Goal: Book appointment/travel/reservation

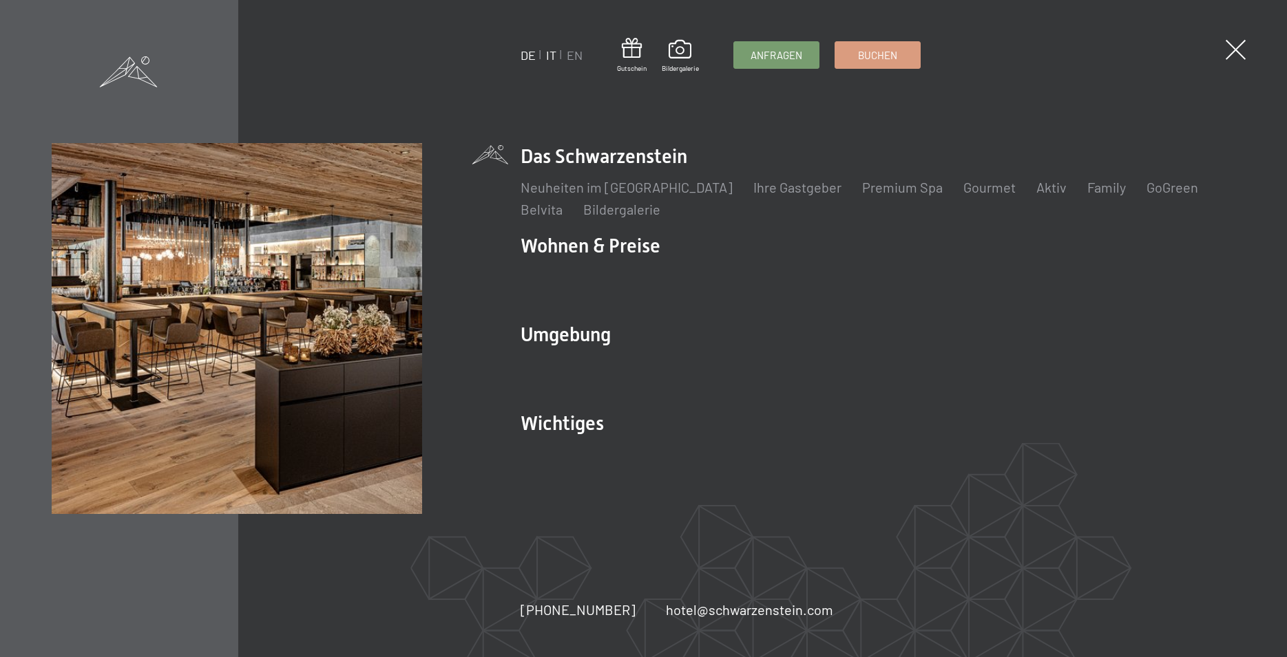
click at [546, 55] on link "IT" at bounding box center [551, 54] width 10 height 15
click at [549, 56] on link "IT" at bounding box center [551, 54] width 10 height 15
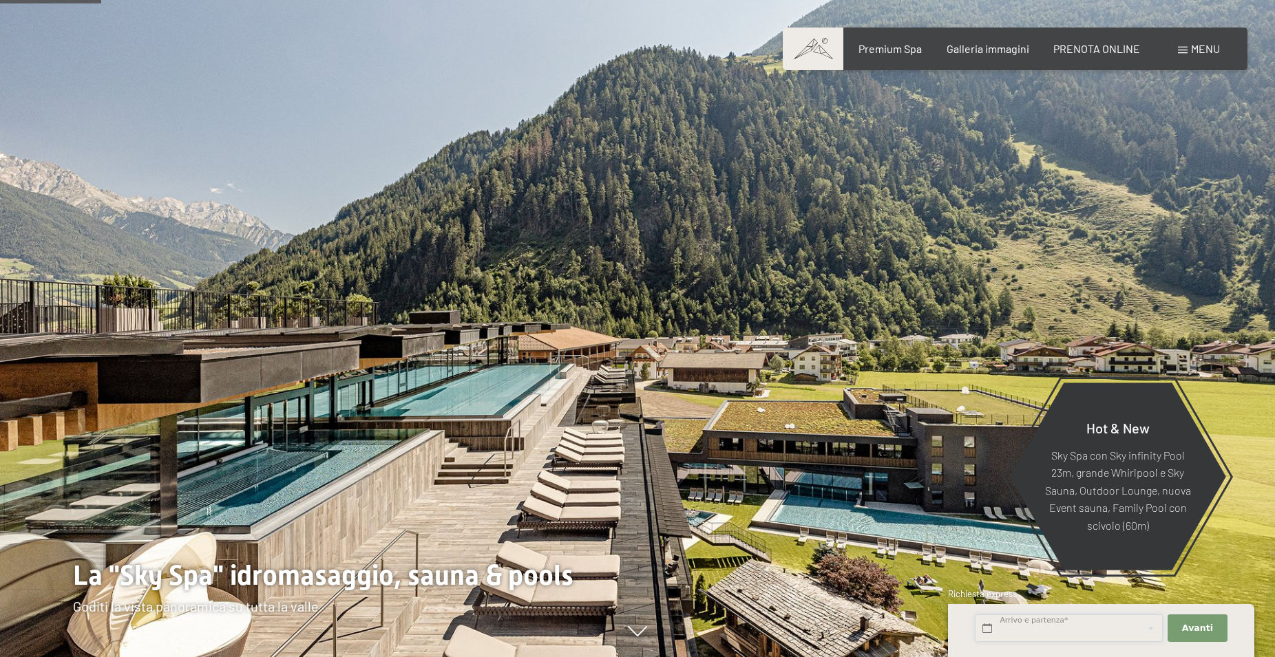
click at [1044, 628] on input "text" at bounding box center [1069, 629] width 188 height 28
click at [986, 629] on input "text" at bounding box center [1069, 629] width 188 height 28
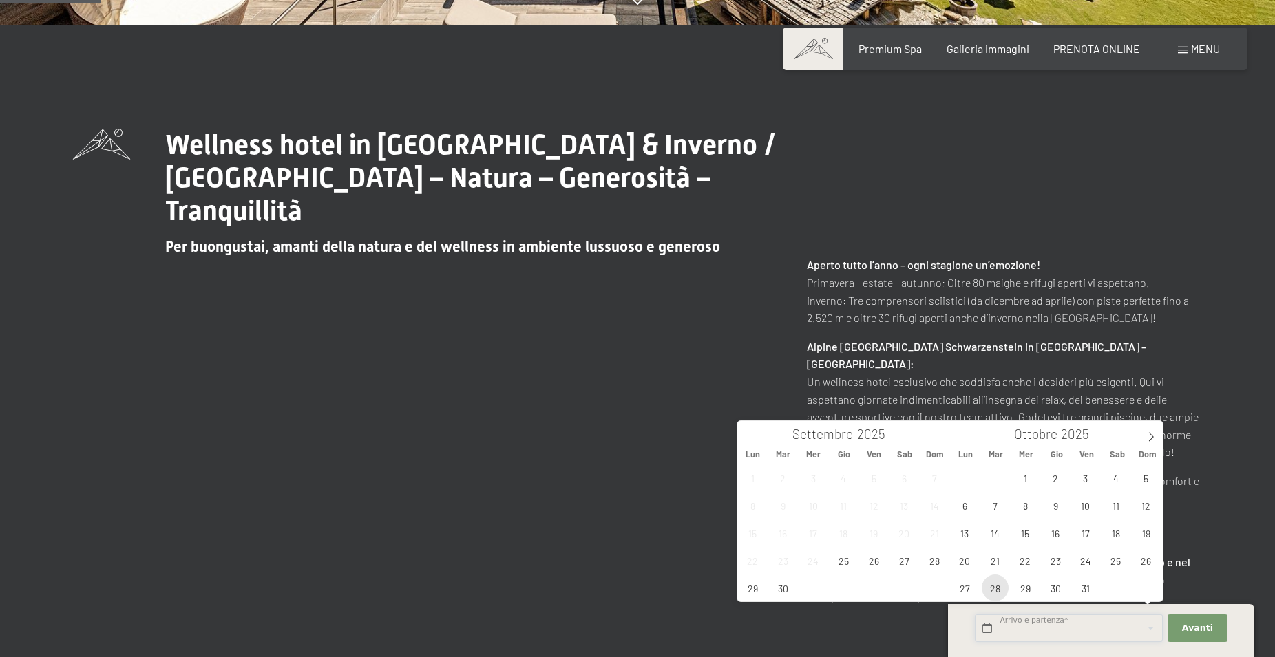
scroll to position [632, 0]
click at [935, 562] on span "28" at bounding box center [934, 560] width 27 height 27
click at [783, 588] on span "30" at bounding box center [783, 588] width 27 height 27
type input "Dom. 28/09/2025 - Mar. 30/09/2025"
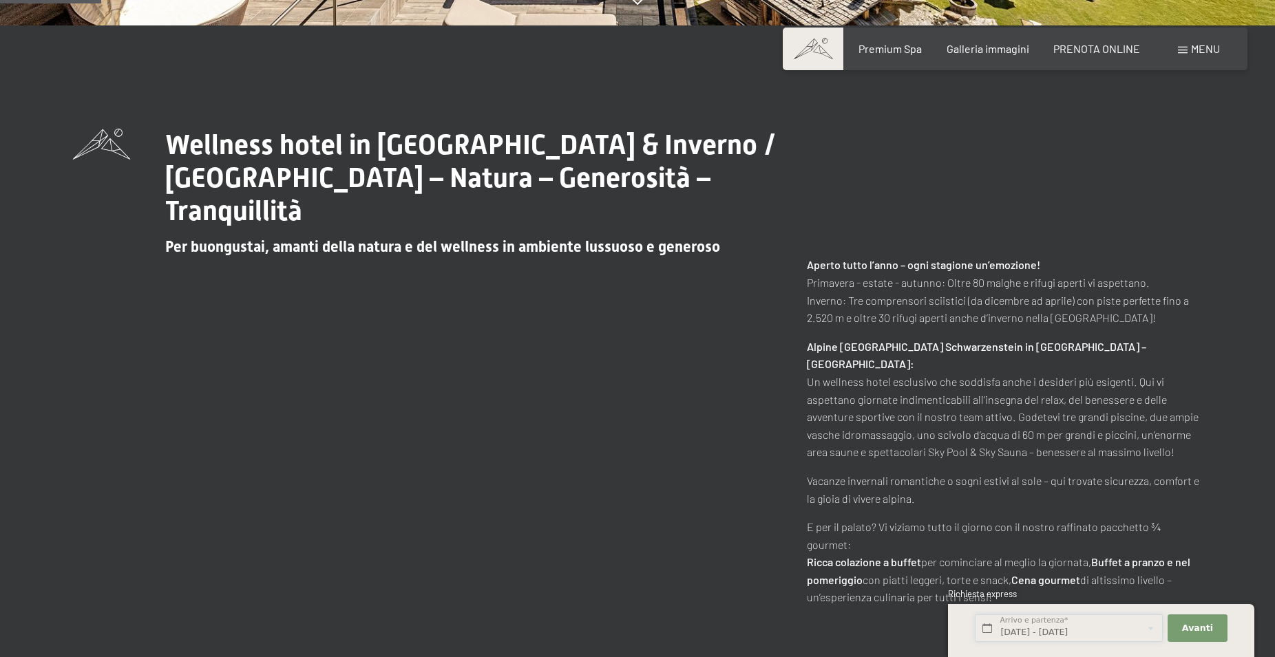
scroll to position [0, 3]
click at [1183, 631] on button "Avanti Nascondere i campi dell'indirizzo" at bounding box center [1196, 629] width 59 height 28
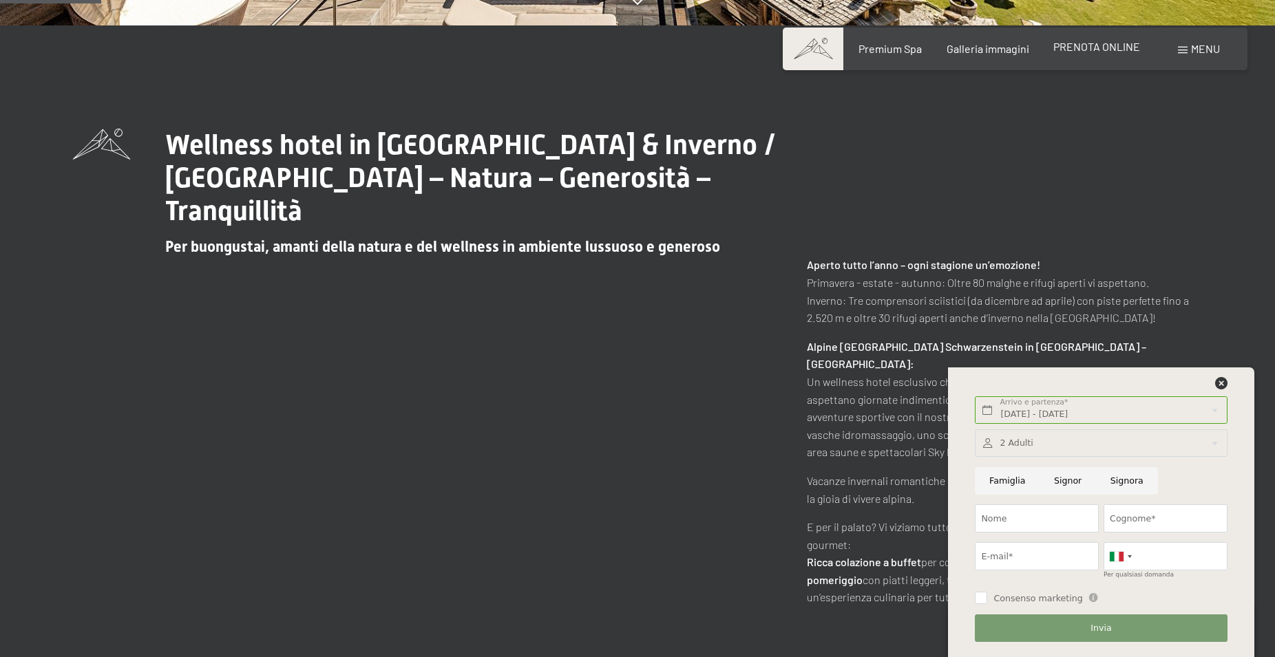
click at [1101, 48] on span "PRENOTA ONLINE" at bounding box center [1096, 46] width 87 height 13
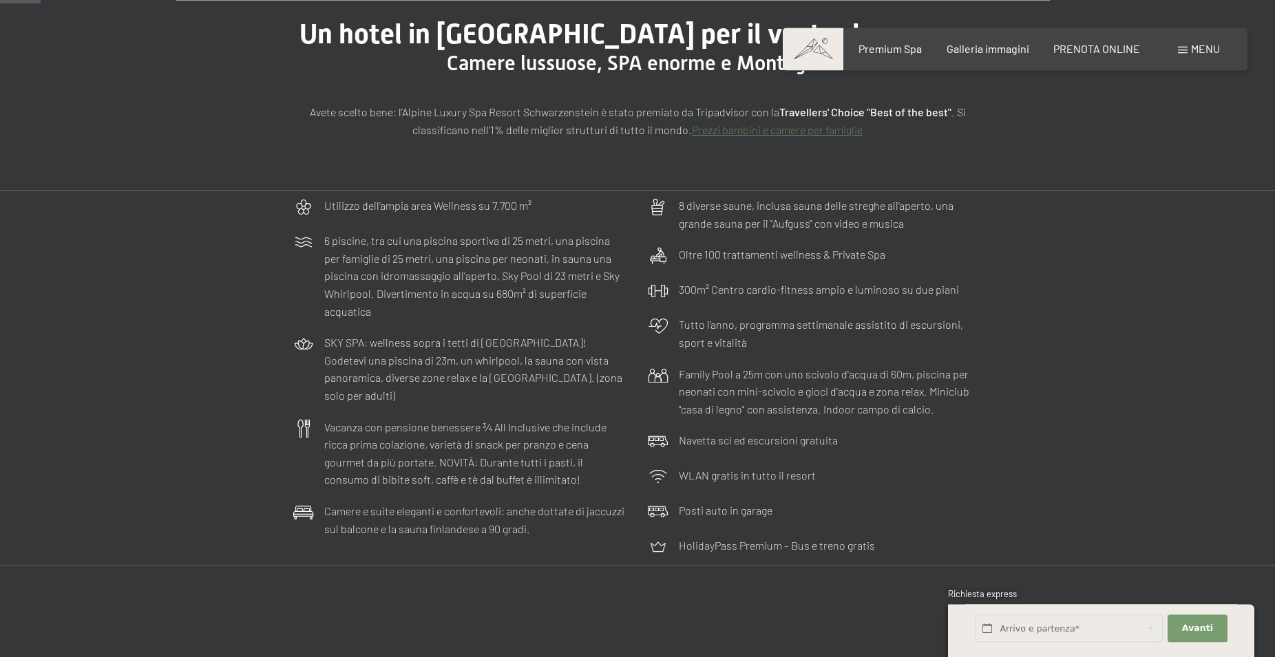
scroll to position [140, 0]
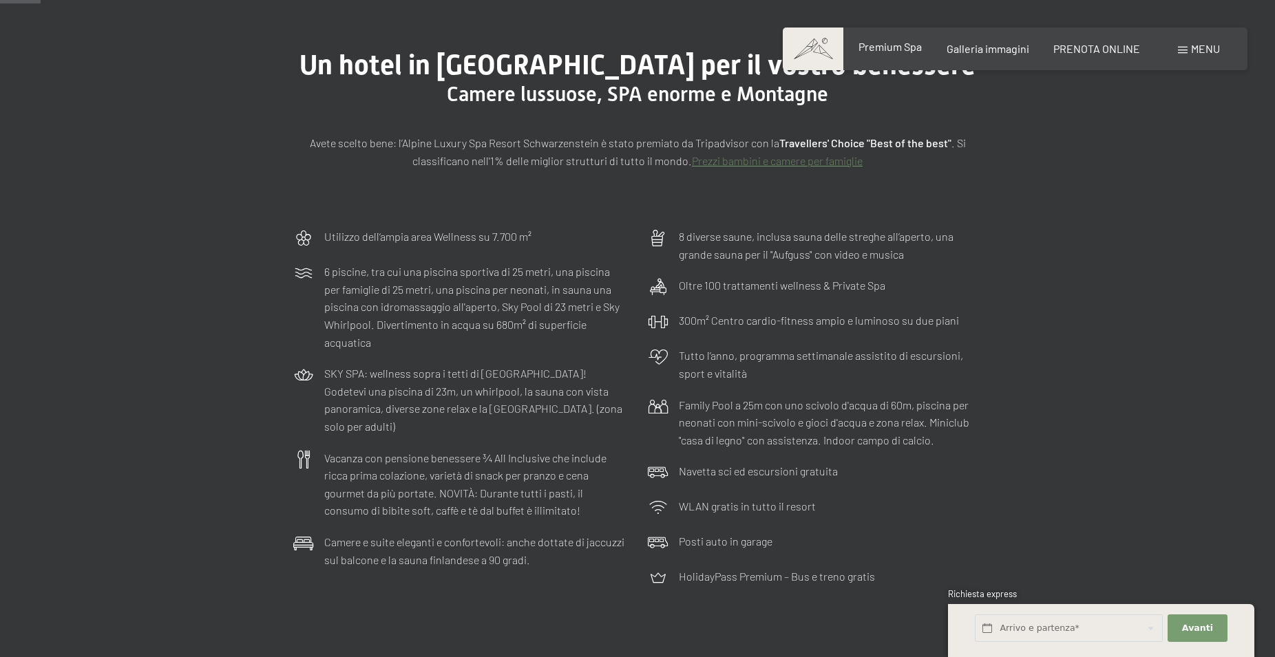
click at [900, 49] on span "Premium Spa" at bounding box center [889, 46] width 63 height 13
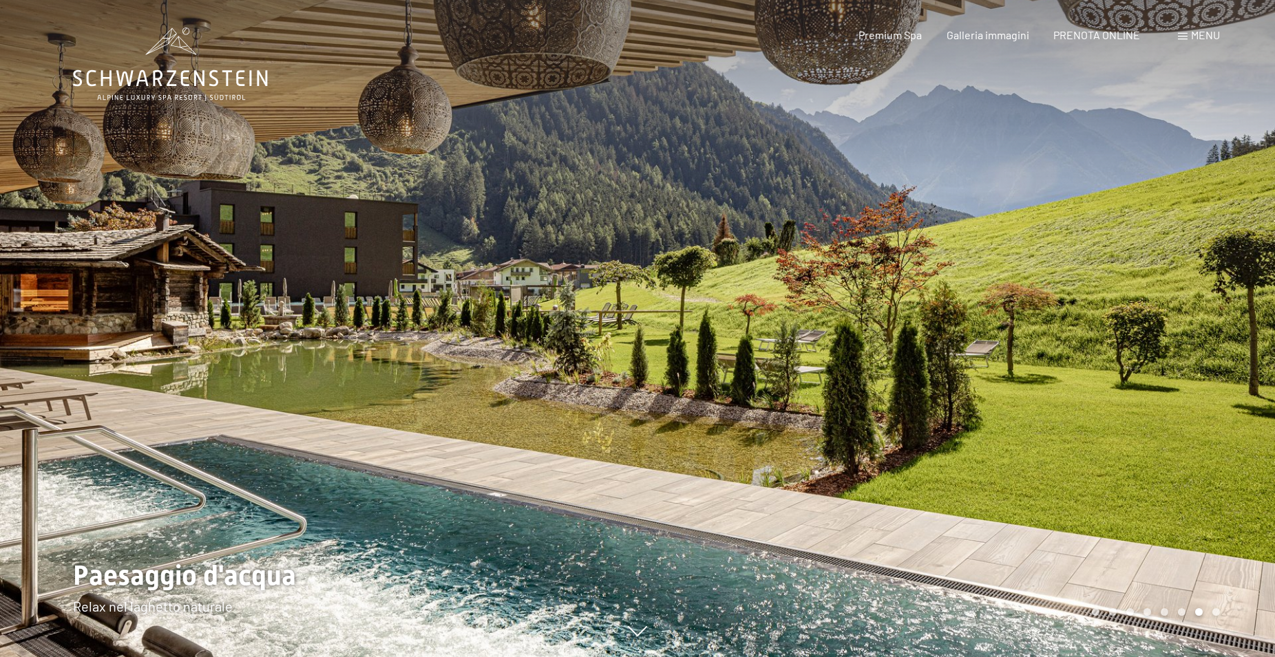
click at [1062, 379] on div at bounding box center [955, 328] width 637 height 657
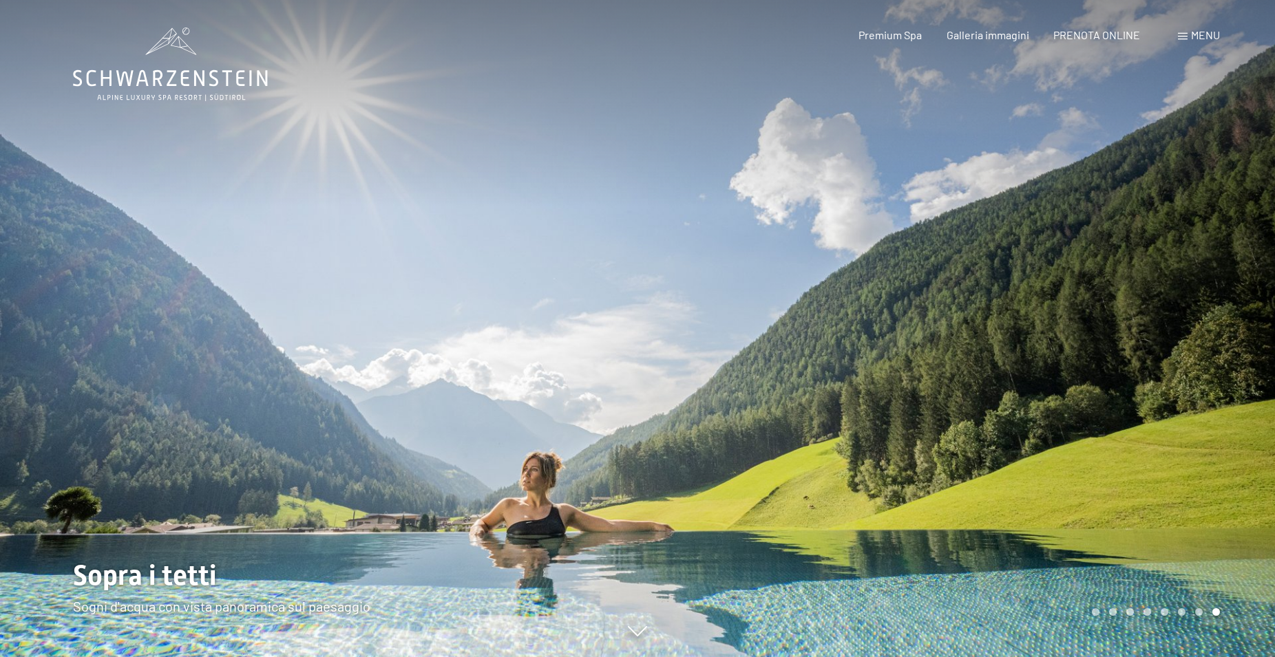
click at [1201, 345] on div at bounding box center [955, 328] width 637 height 657
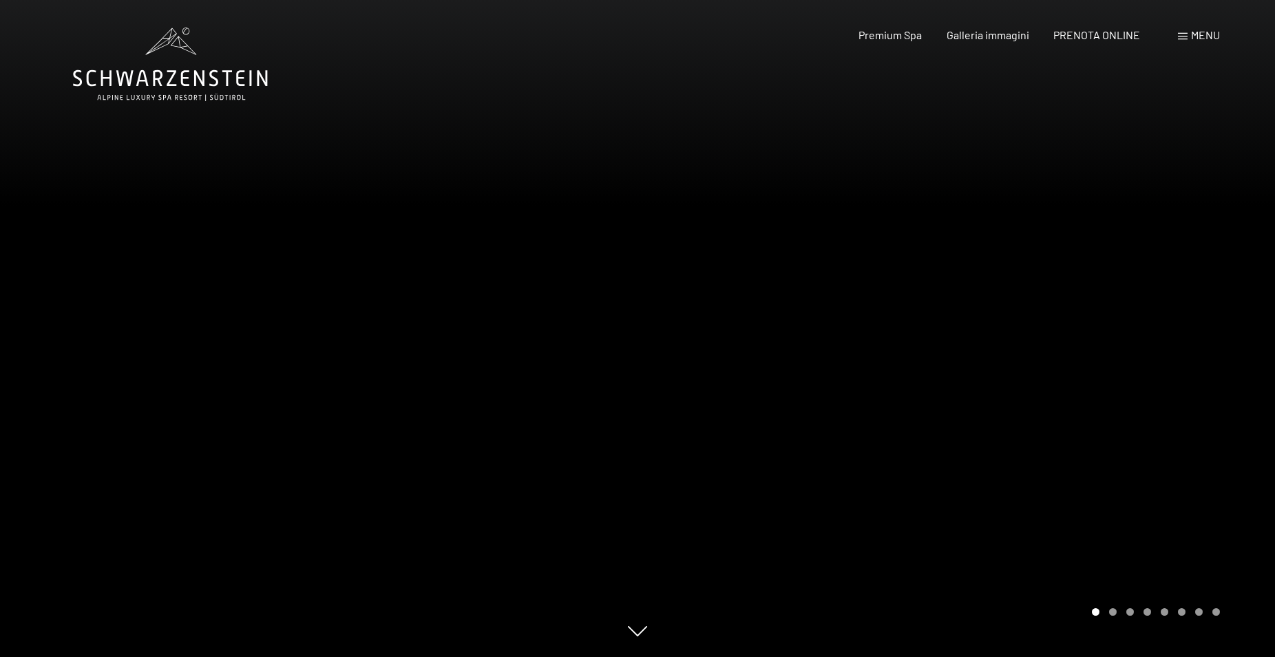
click at [1207, 345] on div at bounding box center [955, 328] width 637 height 657
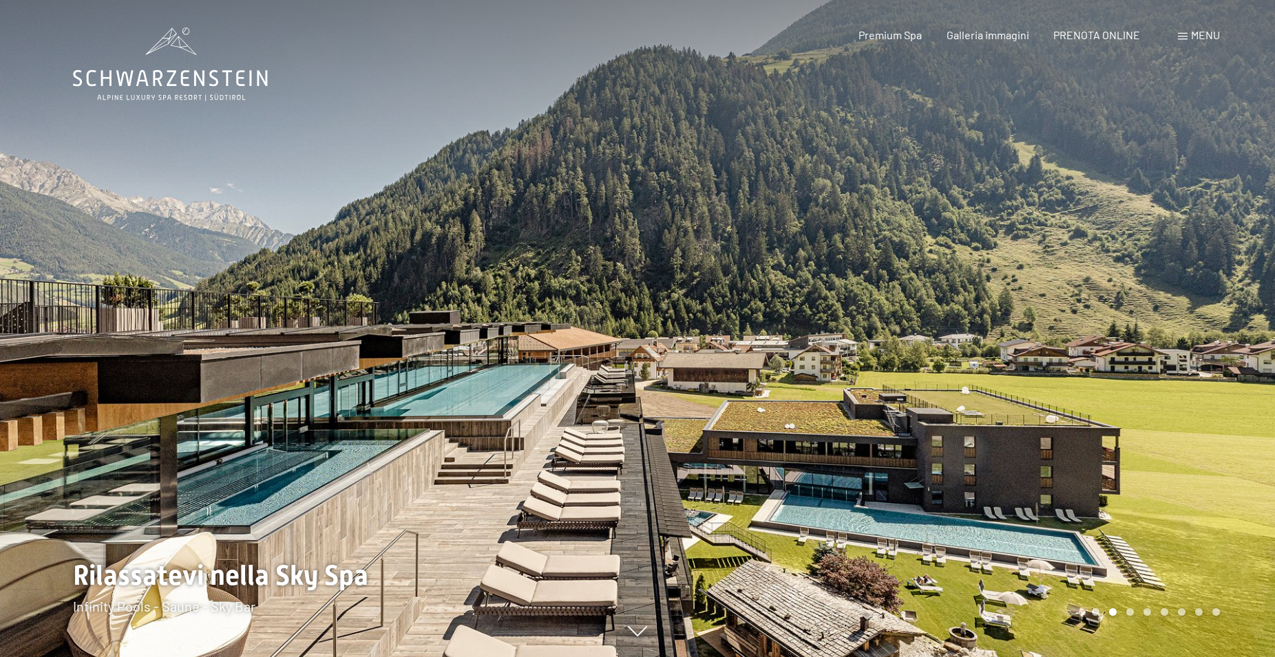
click at [1194, 335] on div at bounding box center [955, 328] width 637 height 657
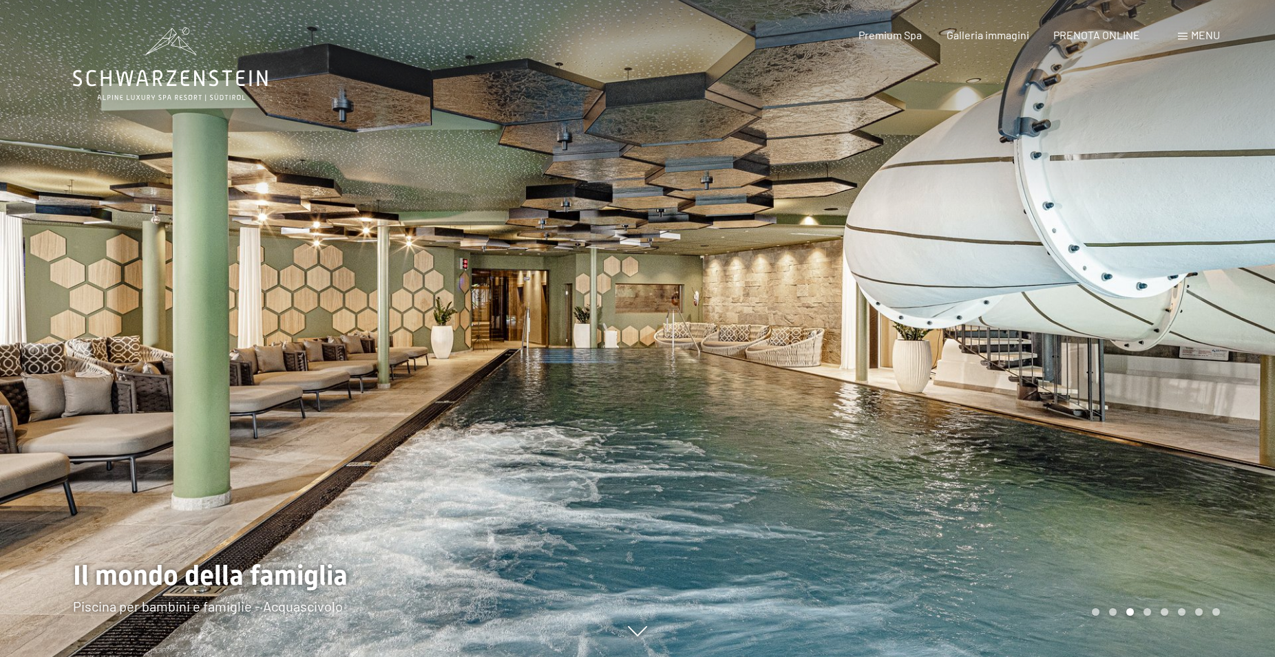
click at [1194, 335] on div at bounding box center [955, 328] width 637 height 657
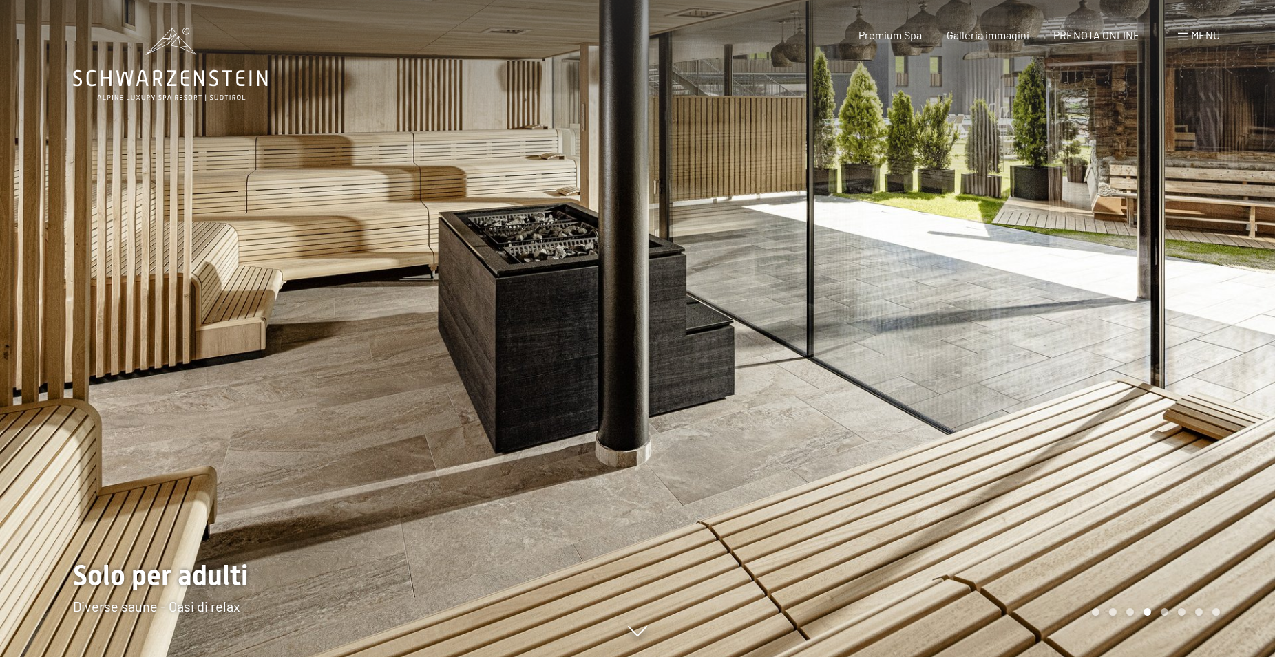
click at [1194, 335] on div at bounding box center [955, 328] width 637 height 657
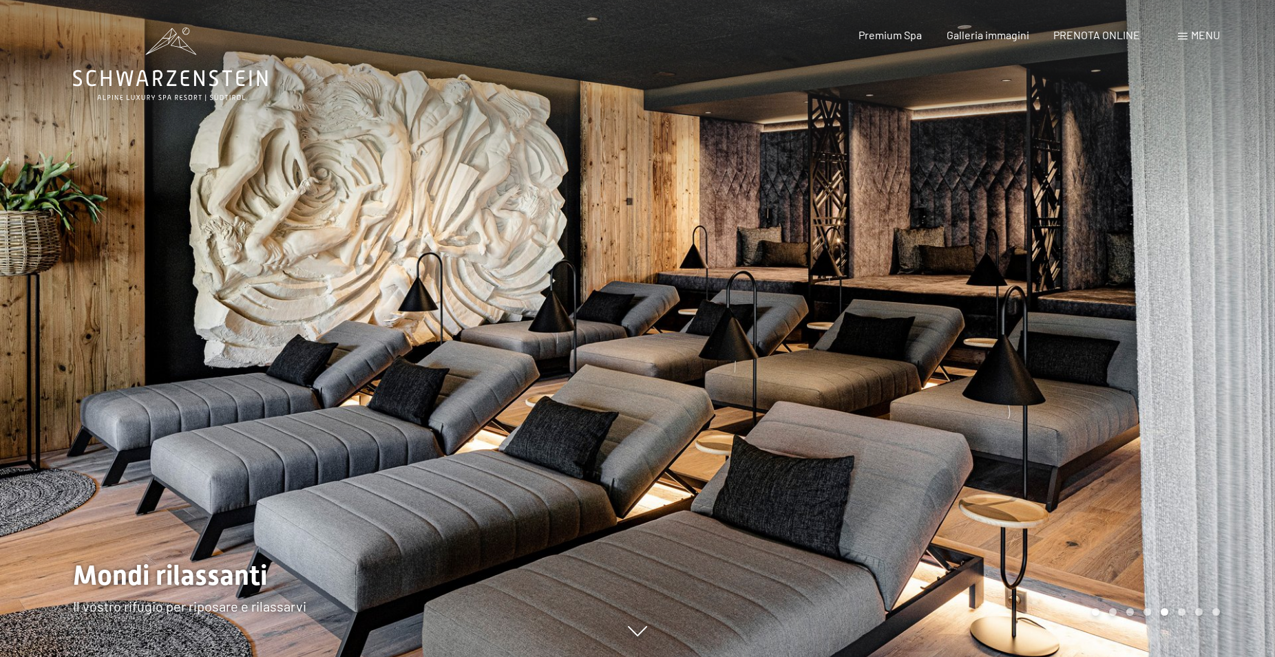
click at [1194, 335] on div at bounding box center [955, 328] width 637 height 657
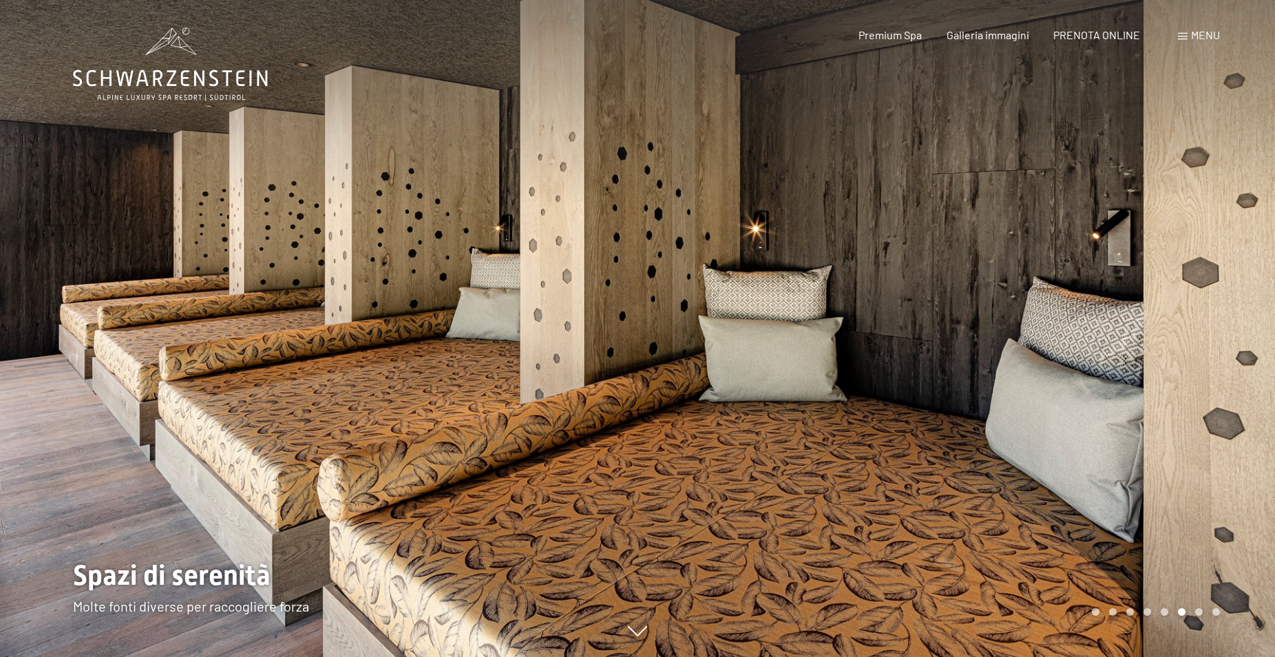
click at [1194, 335] on div at bounding box center [955, 328] width 637 height 657
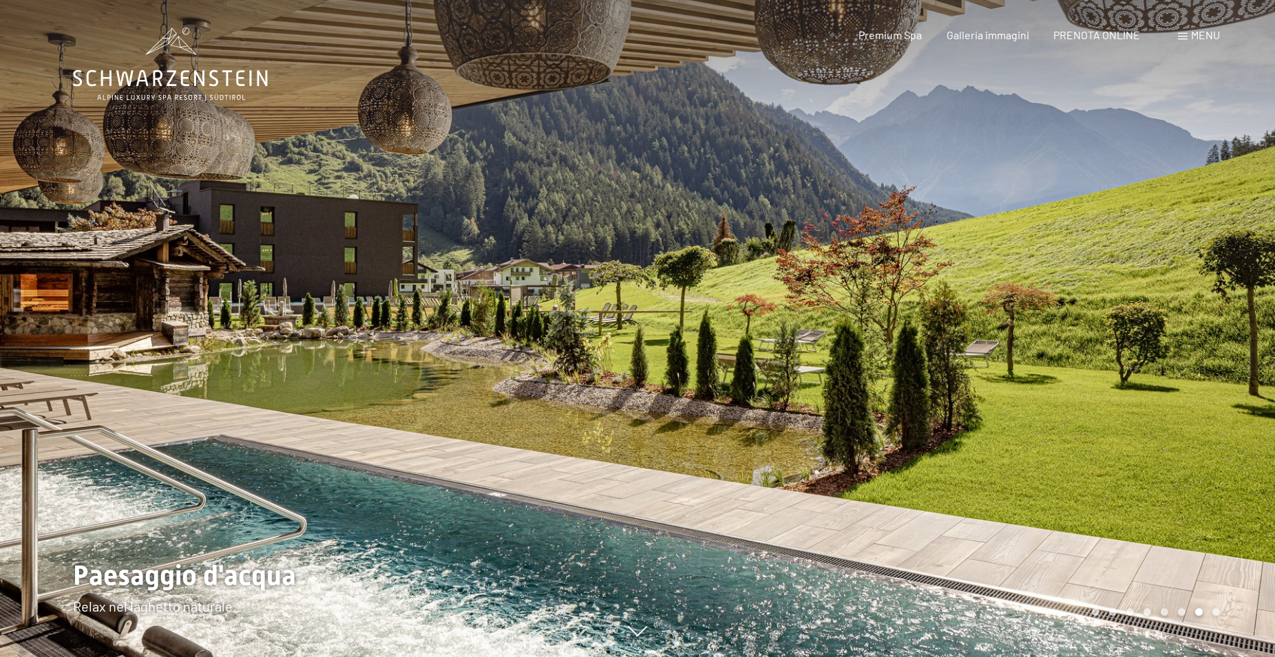
click at [1194, 335] on div at bounding box center [955, 328] width 637 height 657
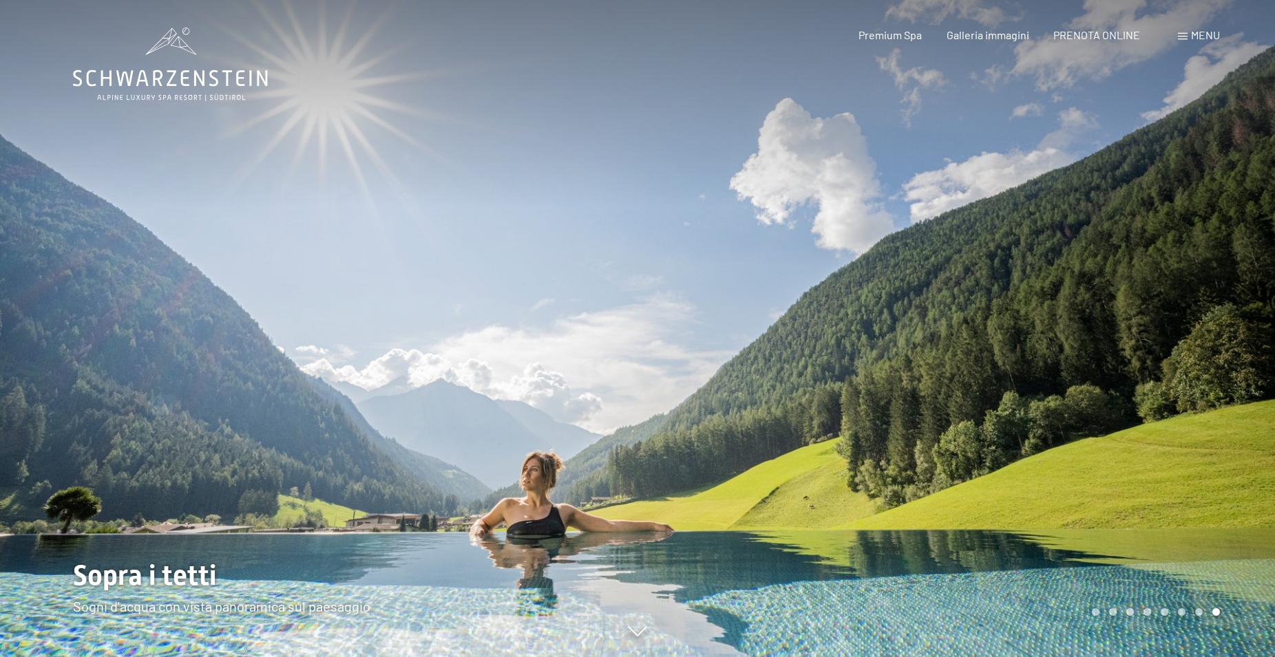
click at [1194, 335] on div at bounding box center [955, 328] width 637 height 657
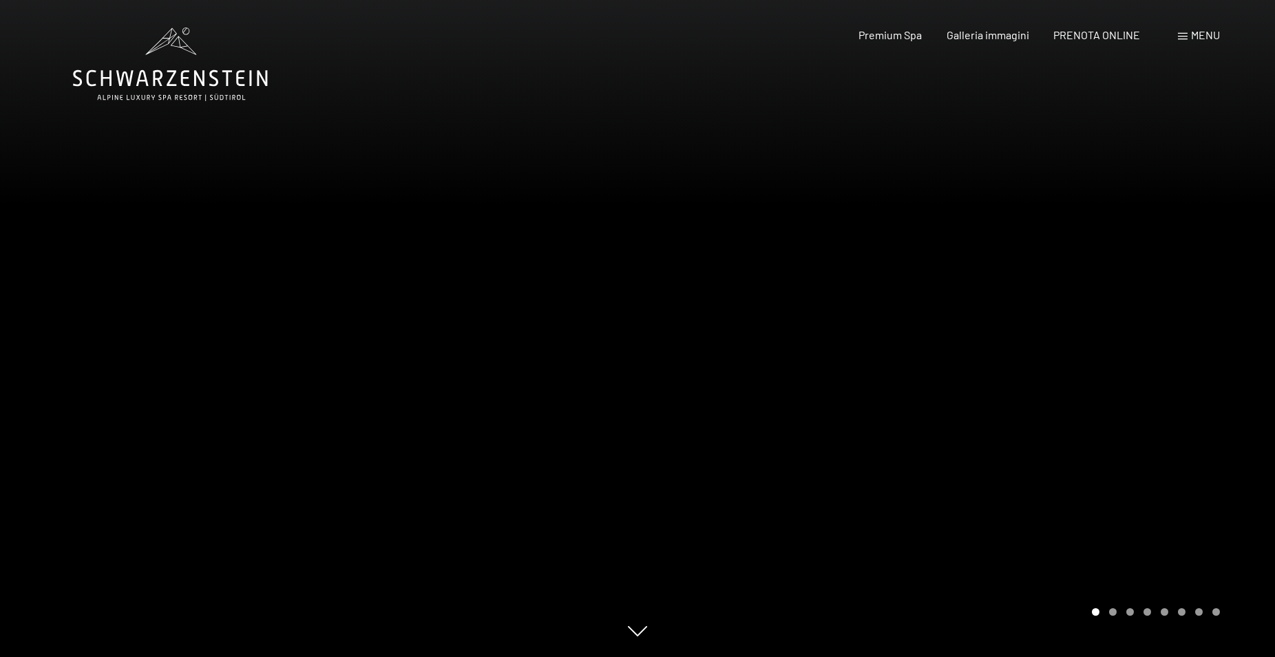
click at [1194, 335] on div at bounding box center [955, 328] width 637 height 657
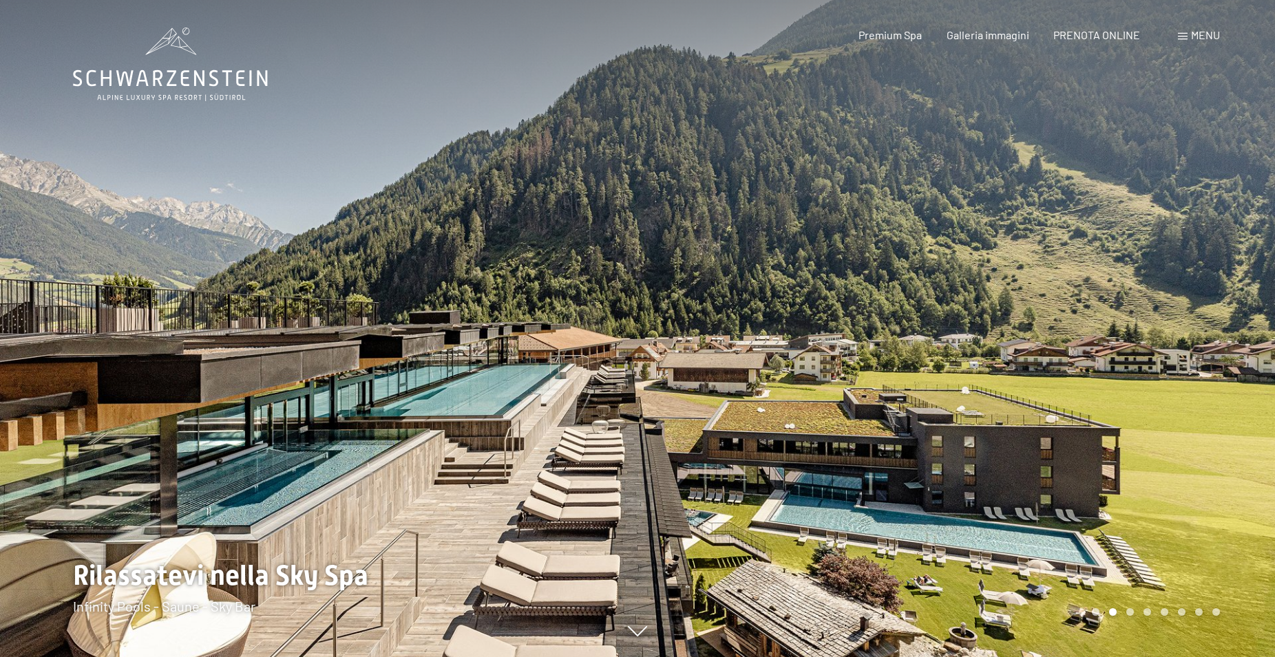
click at [1194, 335] on div at bounding box center [955, 328] width 637 height 657
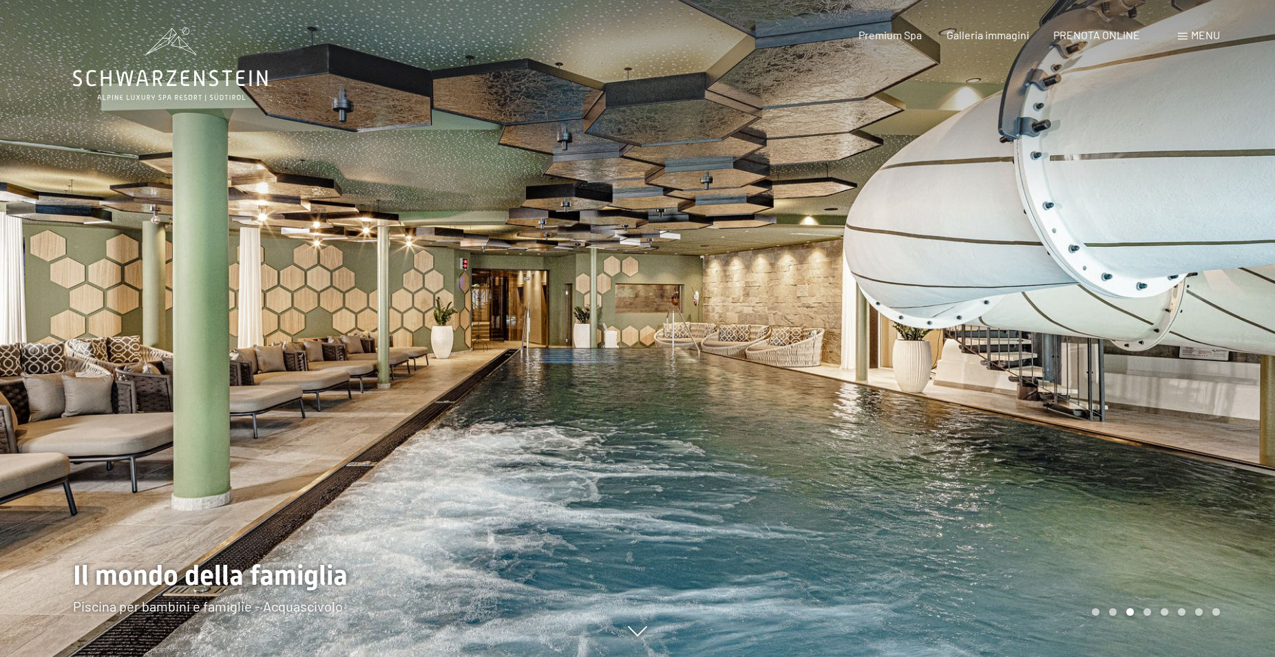
click at [1194, 335] on div at bounding box center [955, 328] width 637 height 657
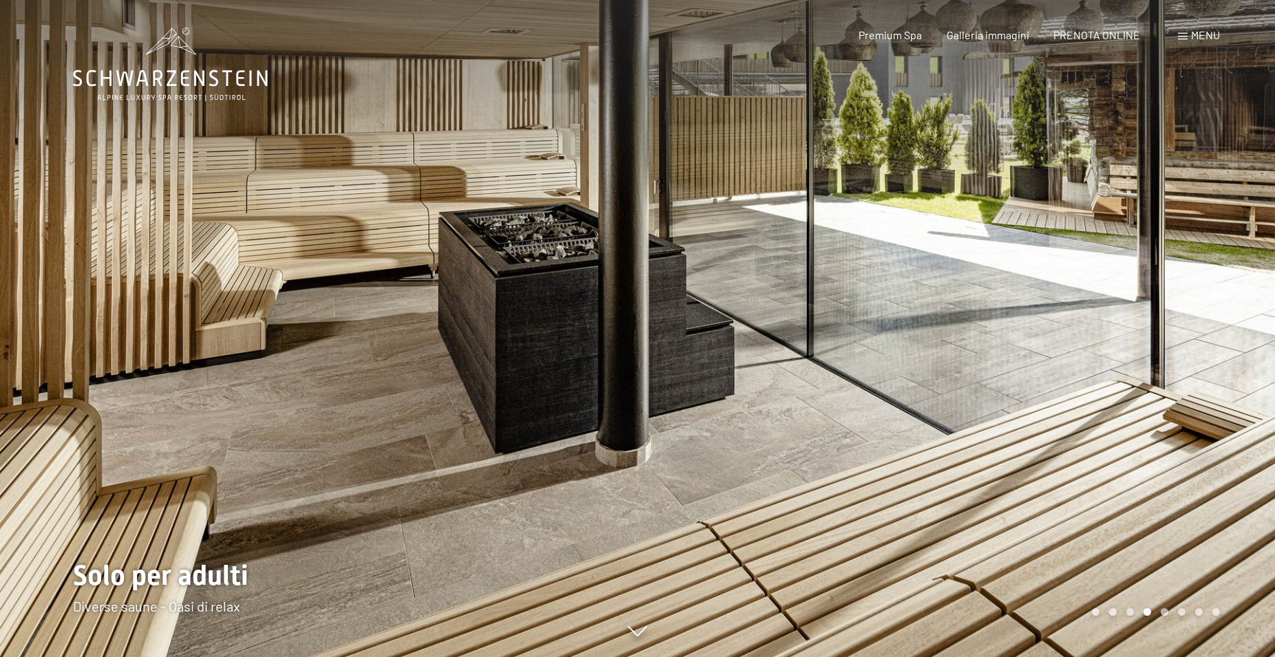
click at [1194, 335] on div at bounding box center [955, 328] width 637 height 657
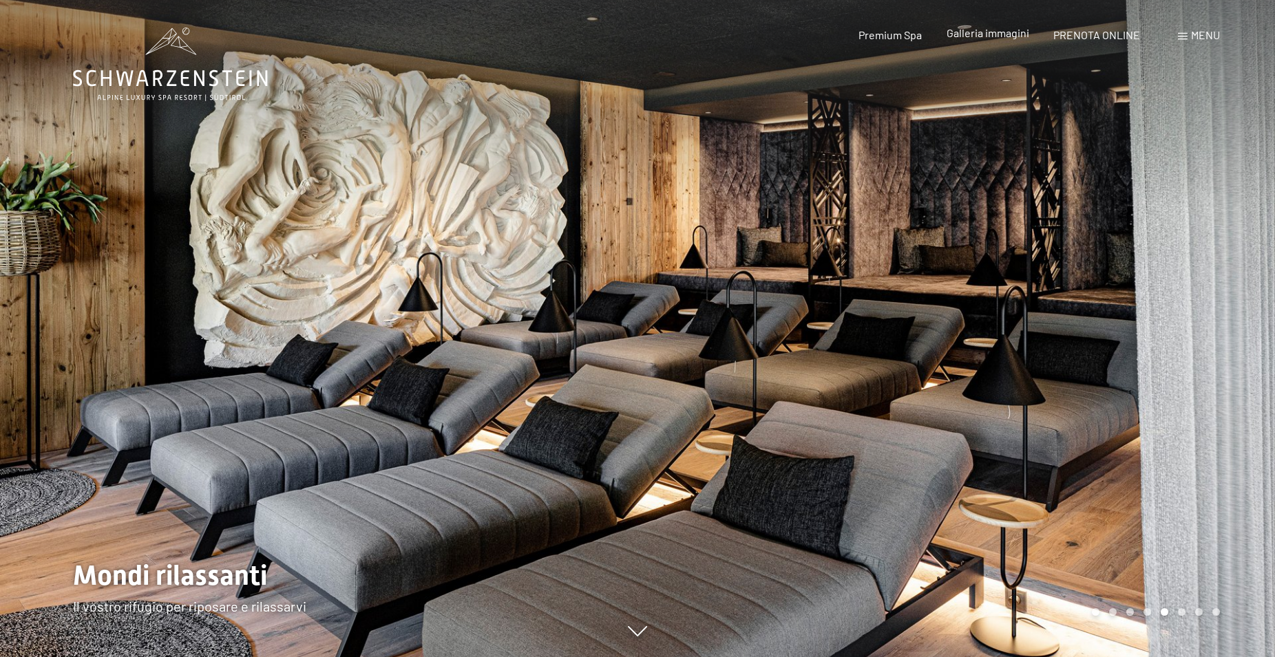
click at [1002, 41] on div "Galleria immagini" at bounding box center [987, 32] width 83 height 15
click at [987, 30] on span "Galleria immagini" at bounding box center [987, 32] width 83 height 13
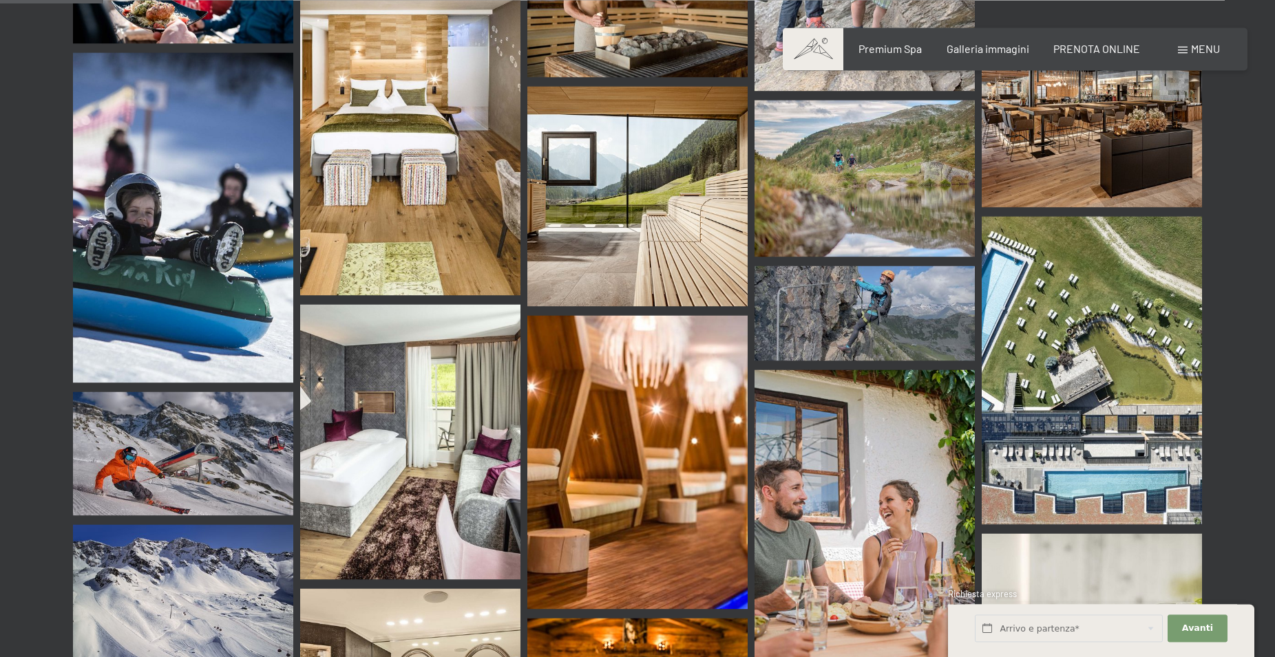
scroll to position [1474, 0]
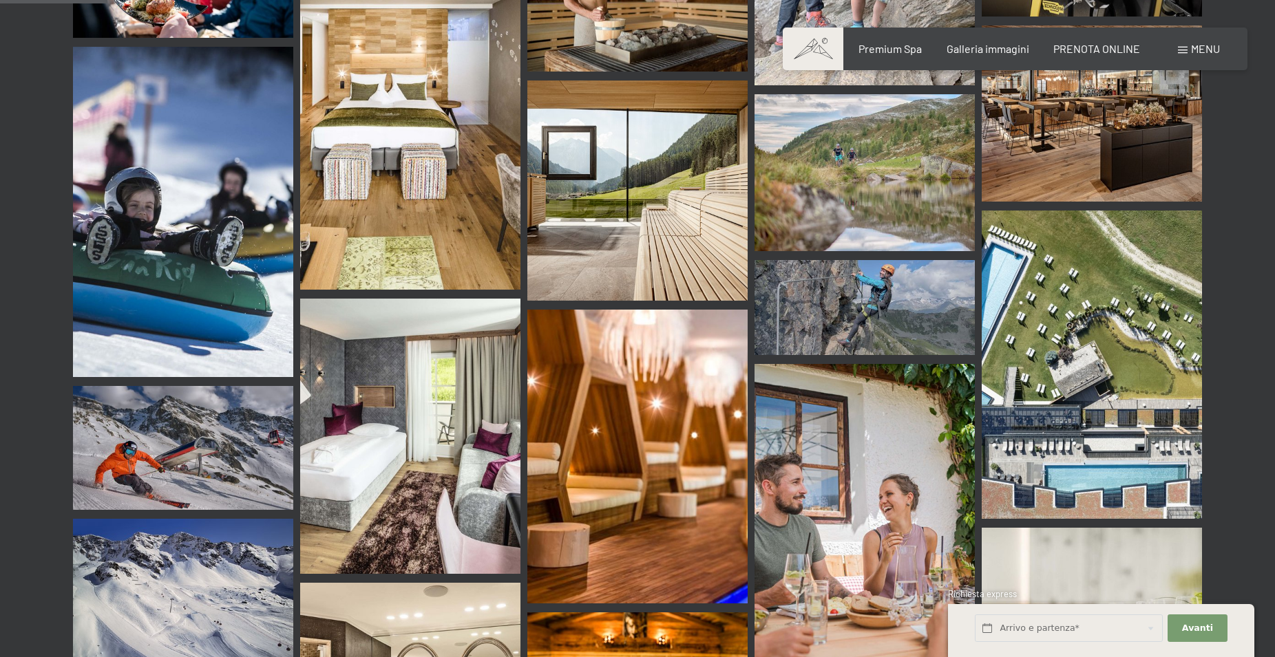
click at [1041, 379] on img at bounding box center [1092, 365] width 220 height 308
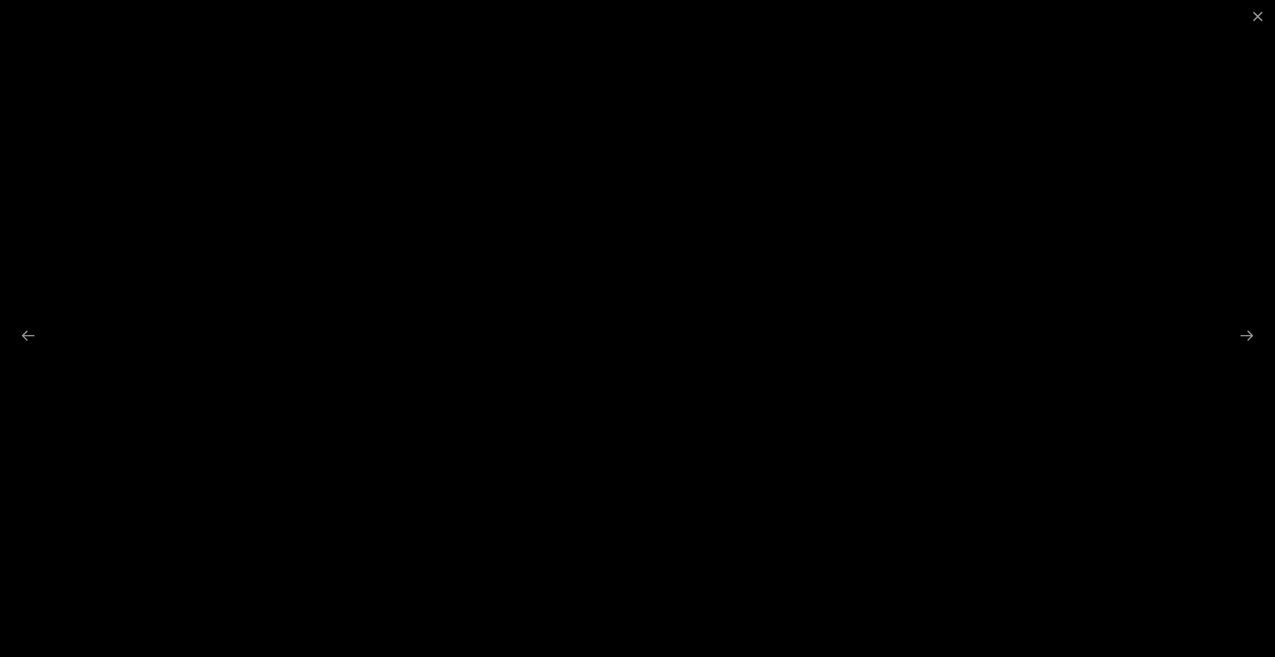
scroll to position [1404, 0]
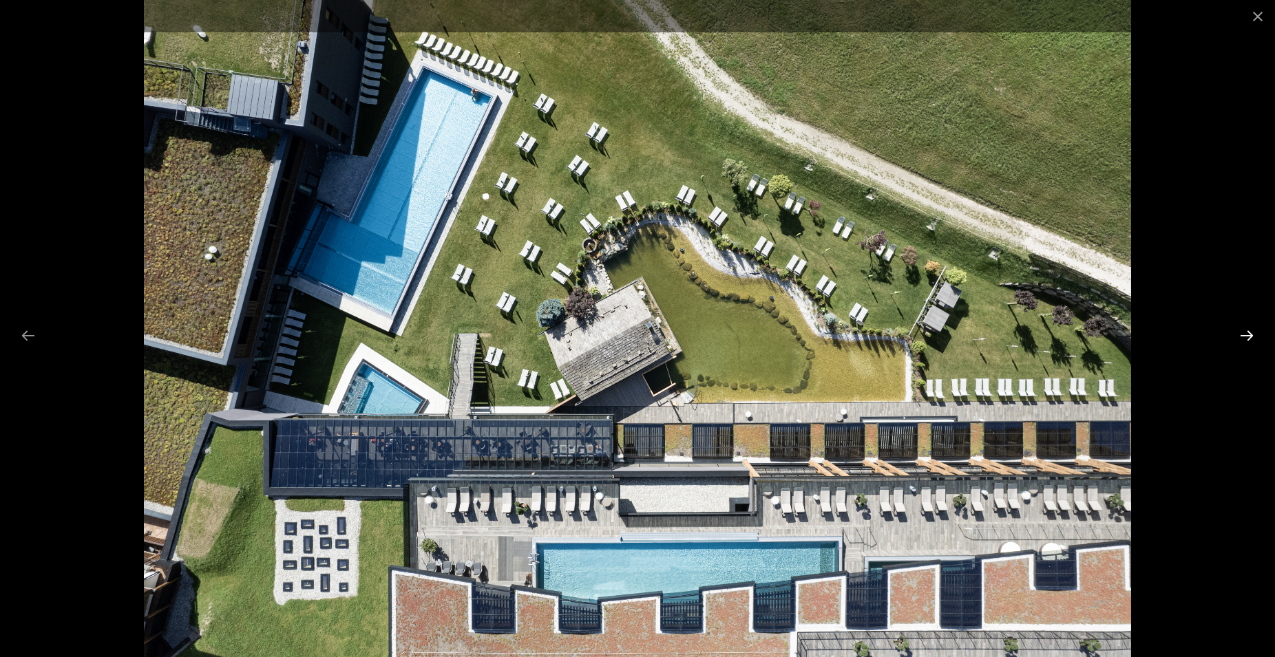
click at [1245, 335] on button "Next slide" at bounding box center [1246, 335] width 29 height 27
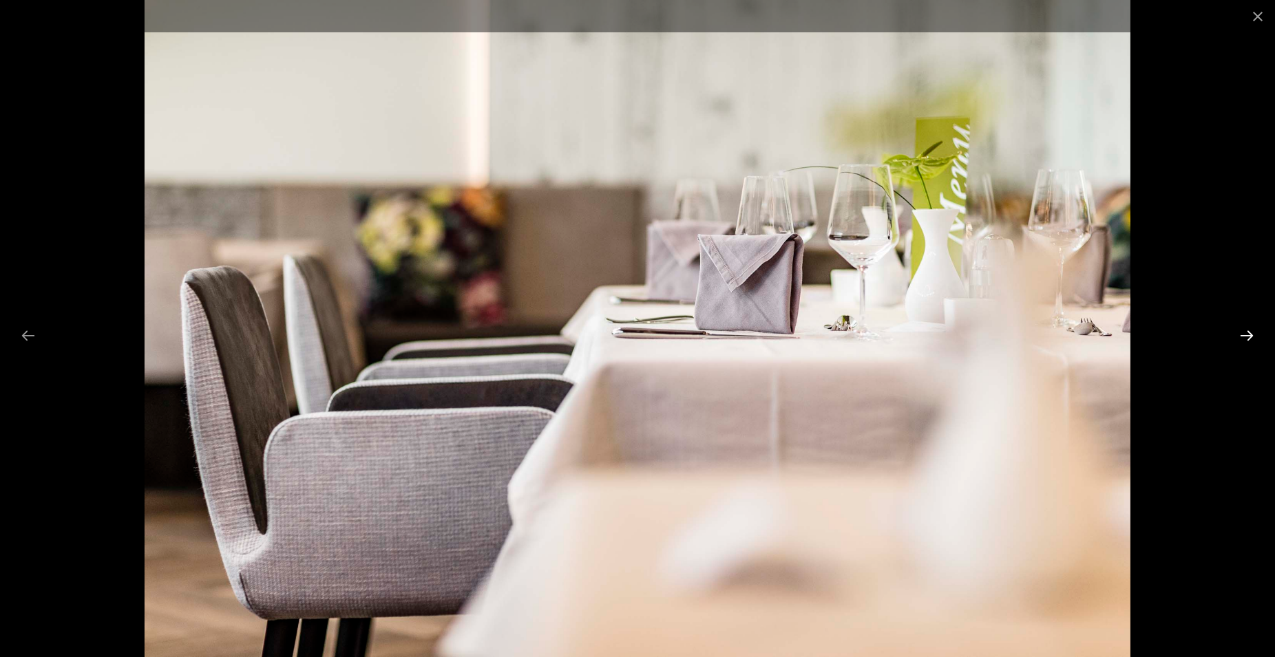
click at [1245, 335] on button "Next slide" at bounding box center [1246, 335] width 29 height 27
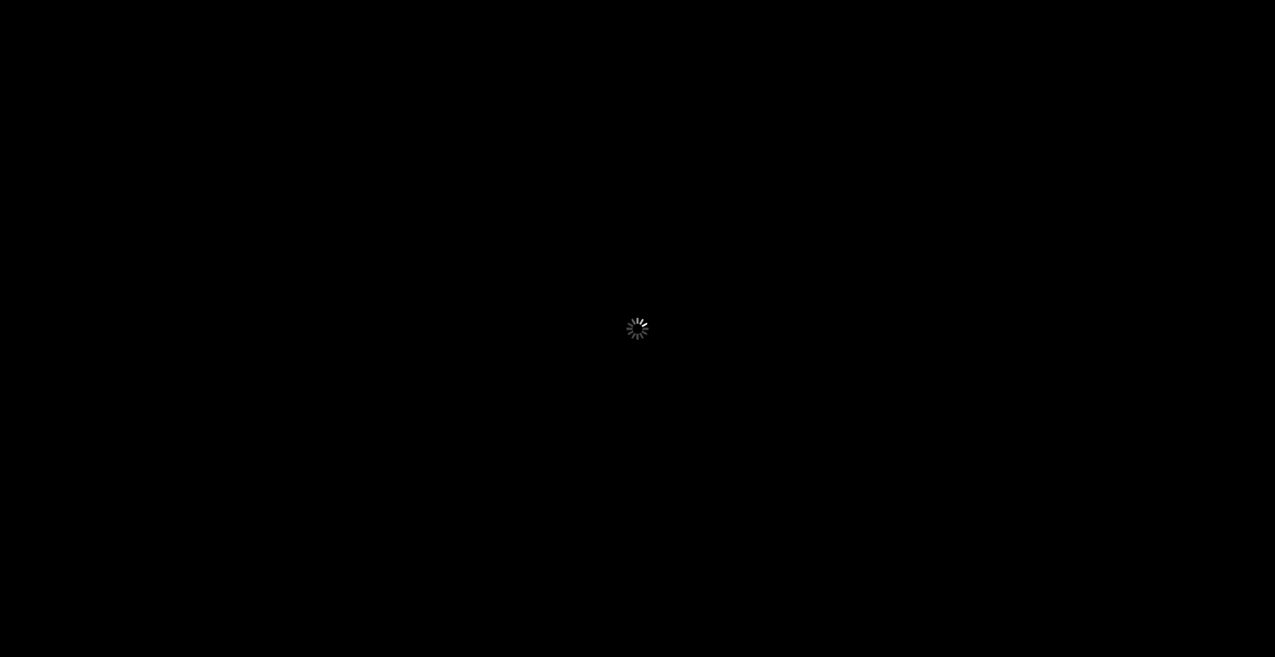
click at [1245, 335] on button "Next slide" at bounding box center [1253, 335] width 29 height 27
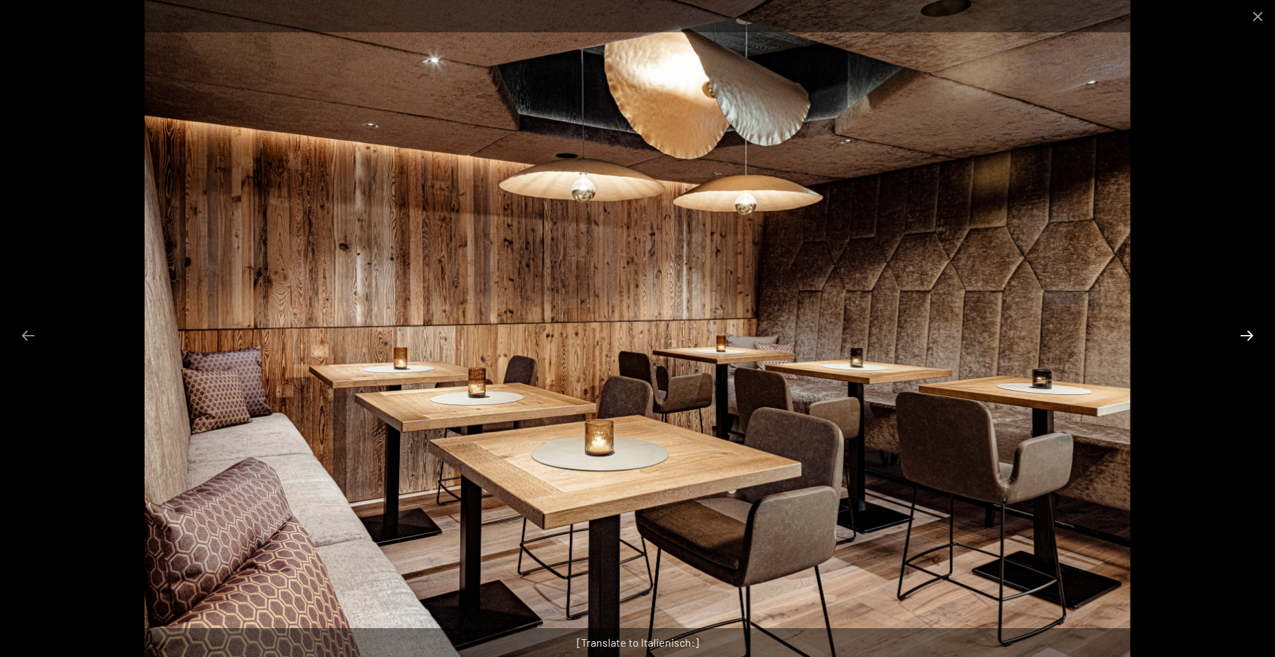
click at [1245, 335] on button "Next slide" at bounding box center [1246, 335] width 29 height 27
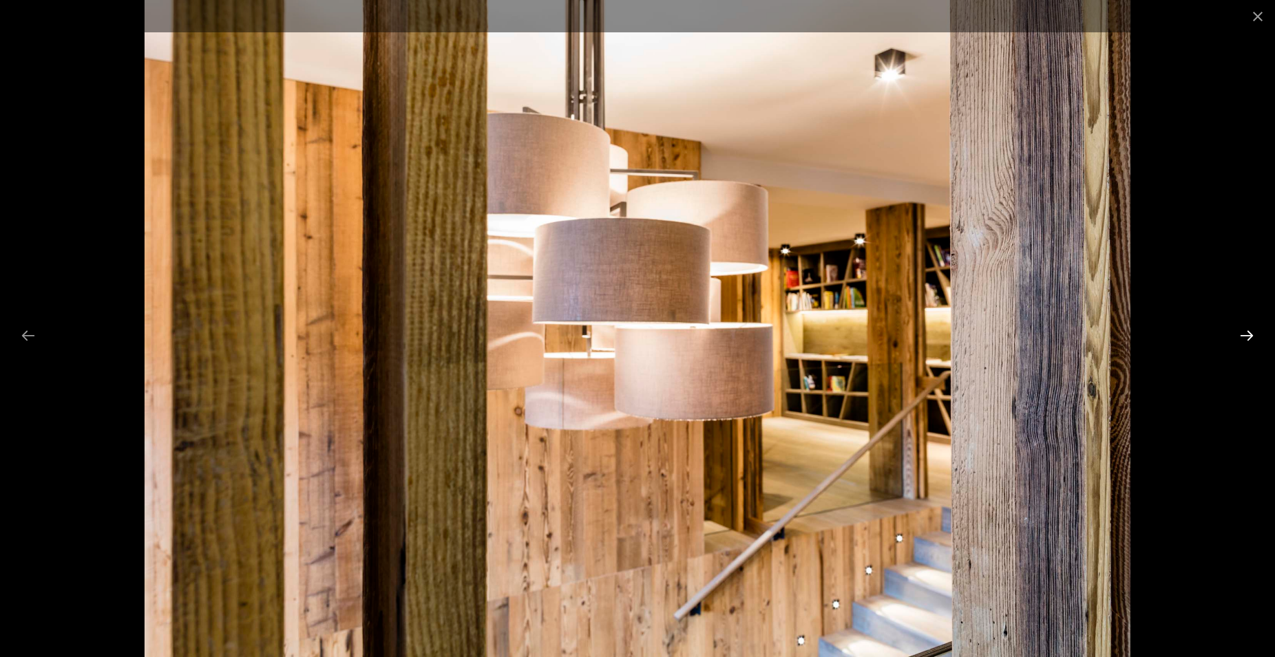
click at [1245, 335] on button "Next slide" at bounding box center [1246, 335] width 29 height 27
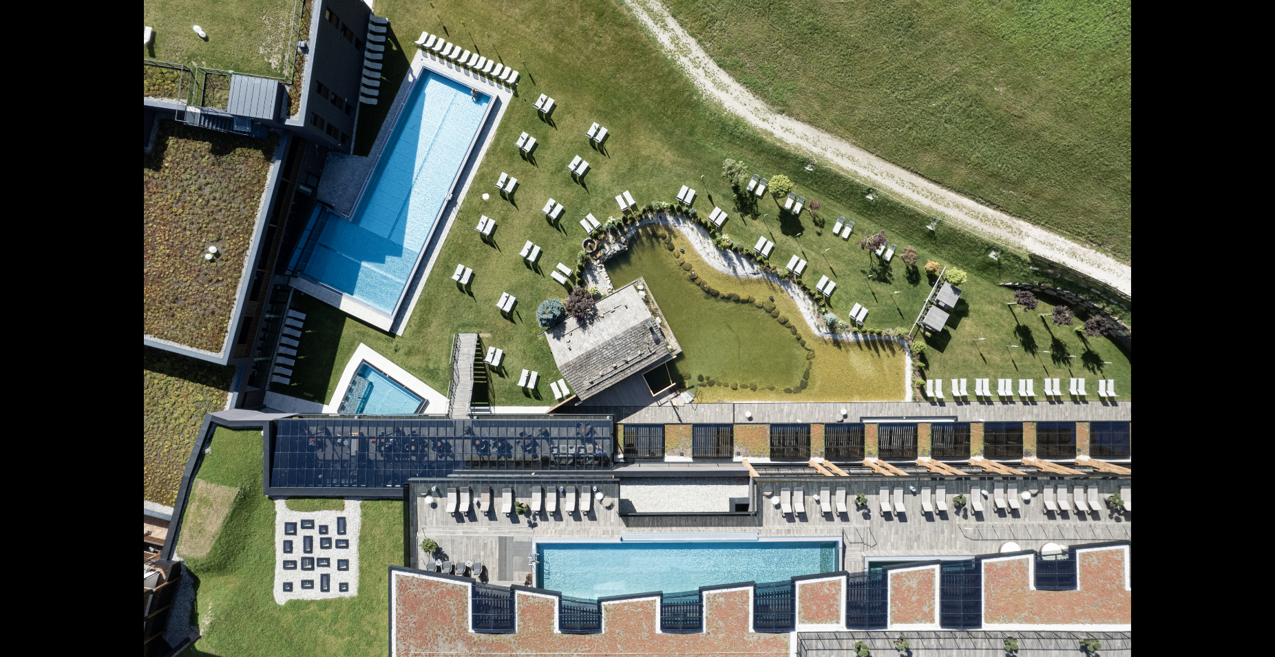
click at [1247, 335] on button "Next slide" at bounding box center [1253, 335] width 29 height 27
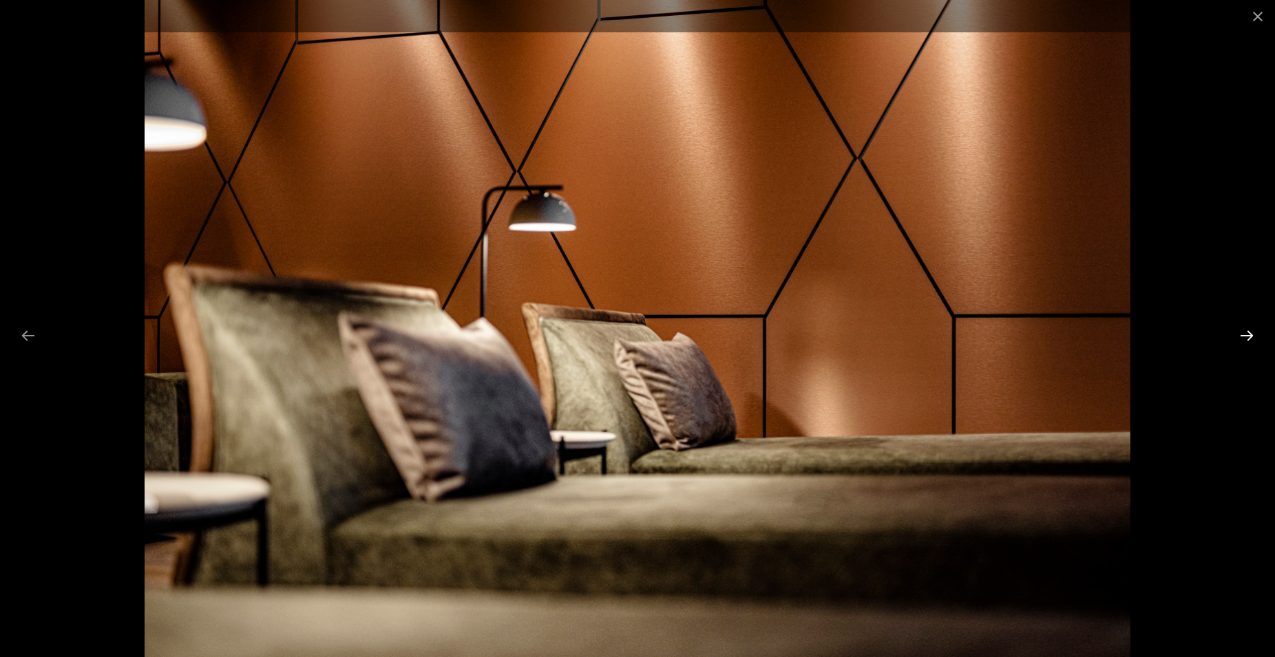
click at [1247, 335] on button "Next slide" at bounding box center [1246, 335] width 29 height 27
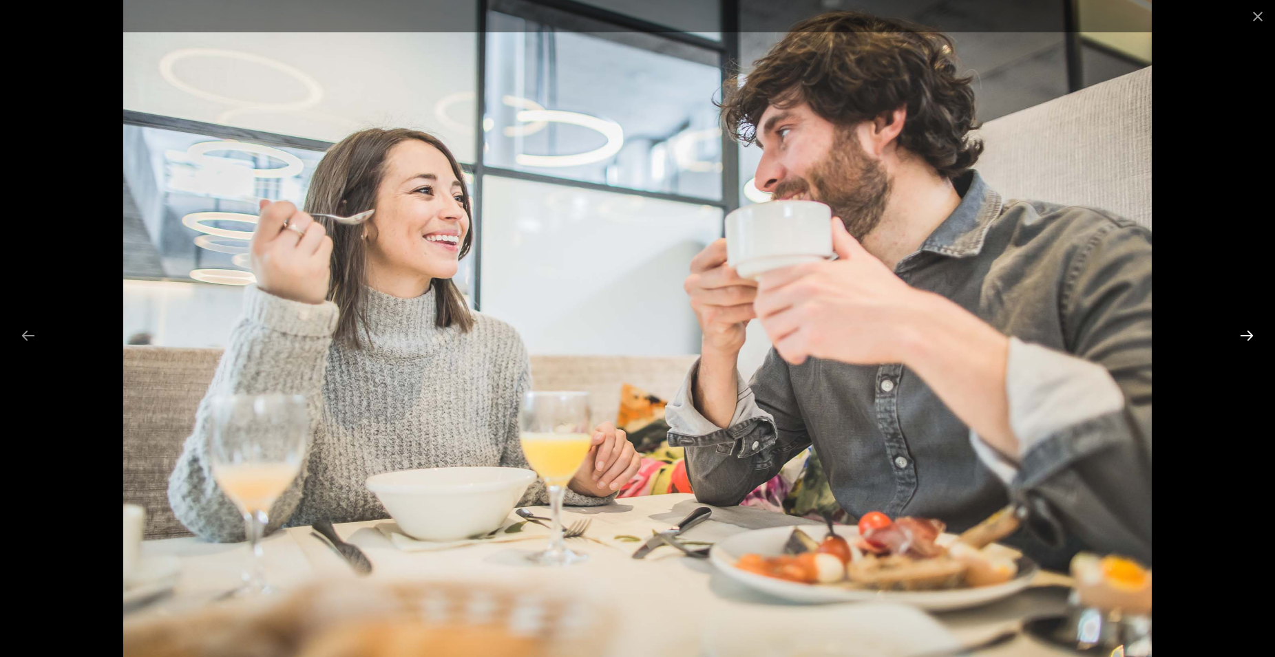
click at [1247, 335] on button "Next slide" at bounding box center [1246, 335] width 29 height 27
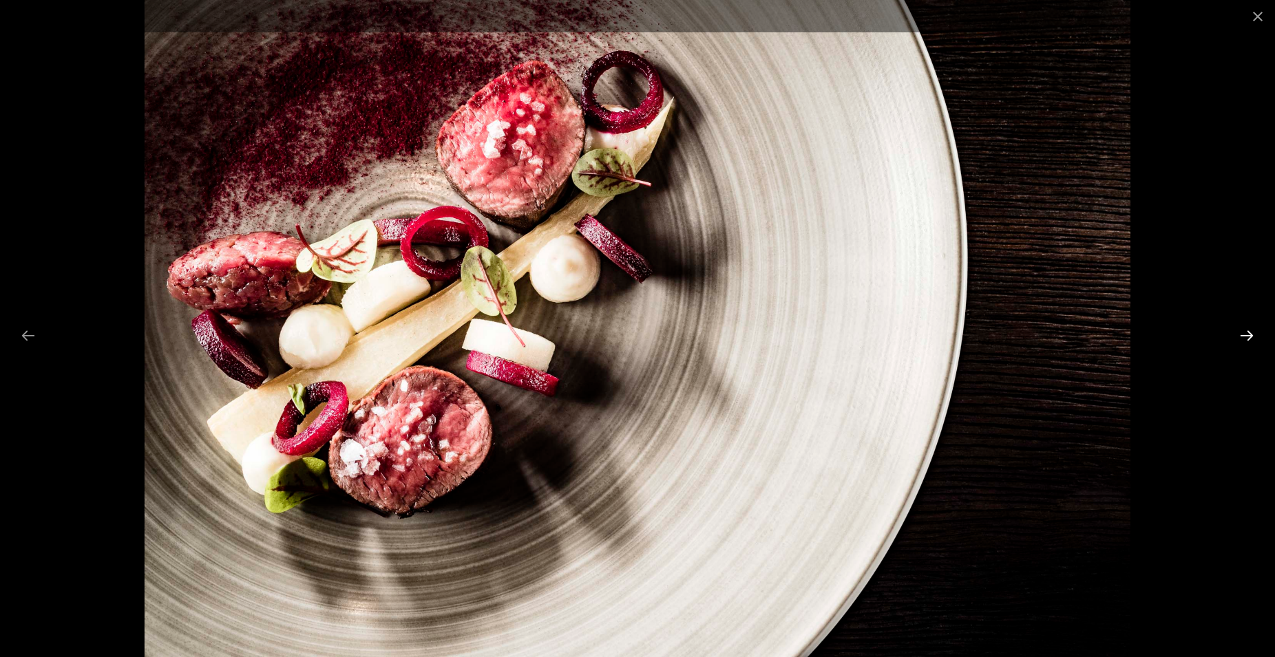
click at [1247, 335] on button "Next slide" at bounding box center [1246, 335] width 29 height 27
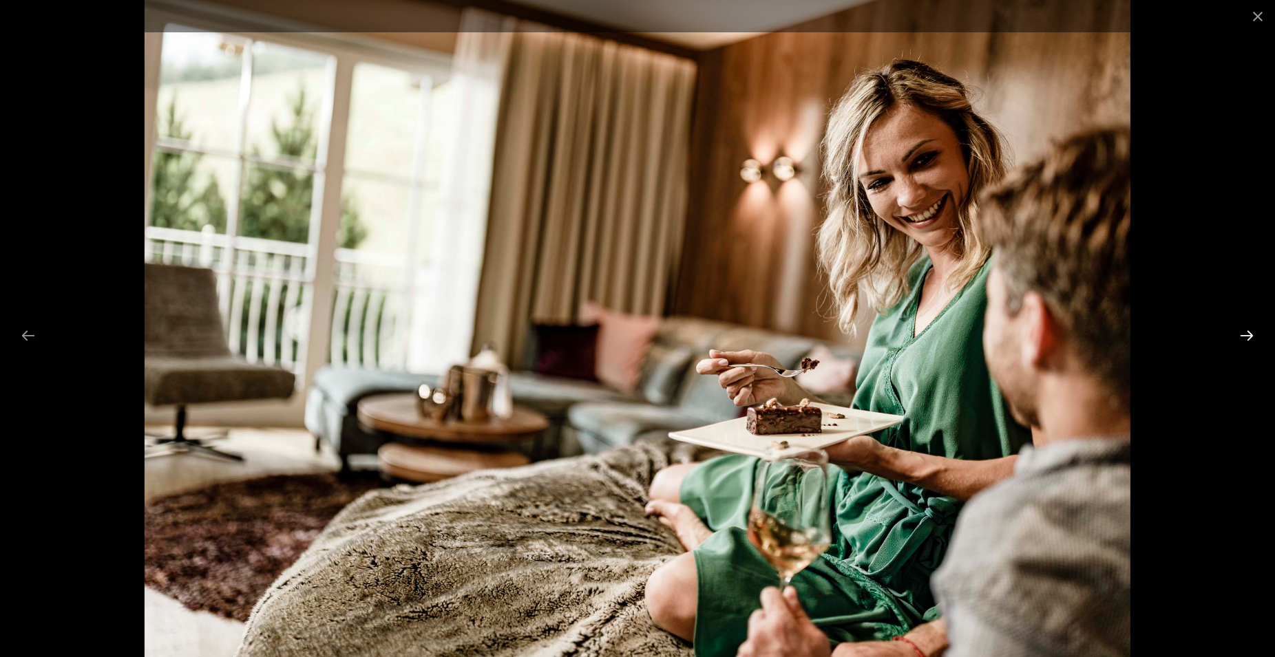
click at [1247, 335] on button "Next slide" at bounding box center [1246, 335] width 29 height 27
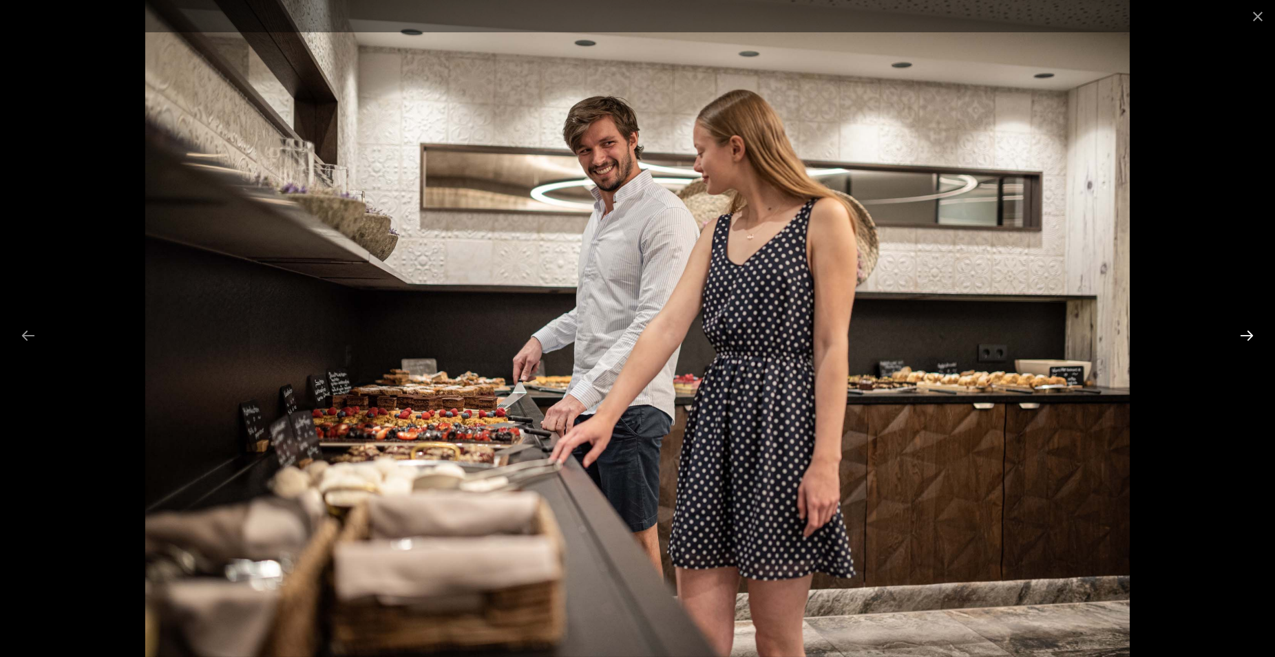
click at [1247, 335] on button "Next slide" at bounding box center [1246, 335] width 29 height 27
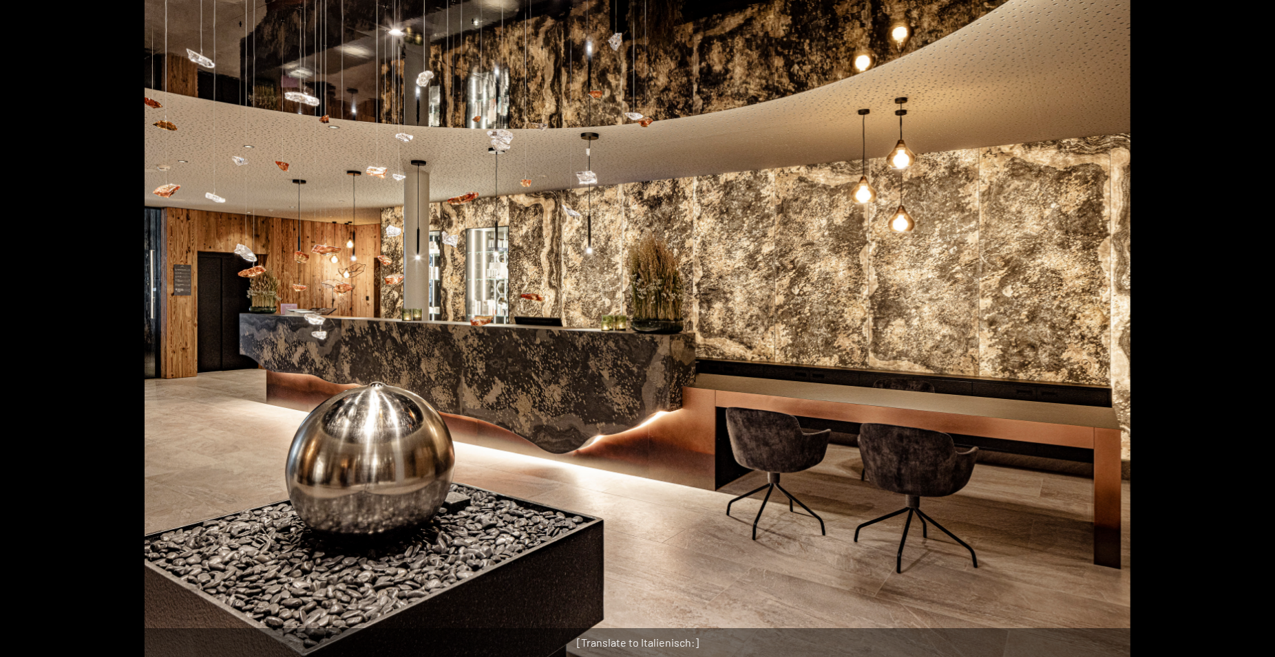
click at [1247, 335] on button "Next slide" at bounding box center [1253, 335] width 29 height 27
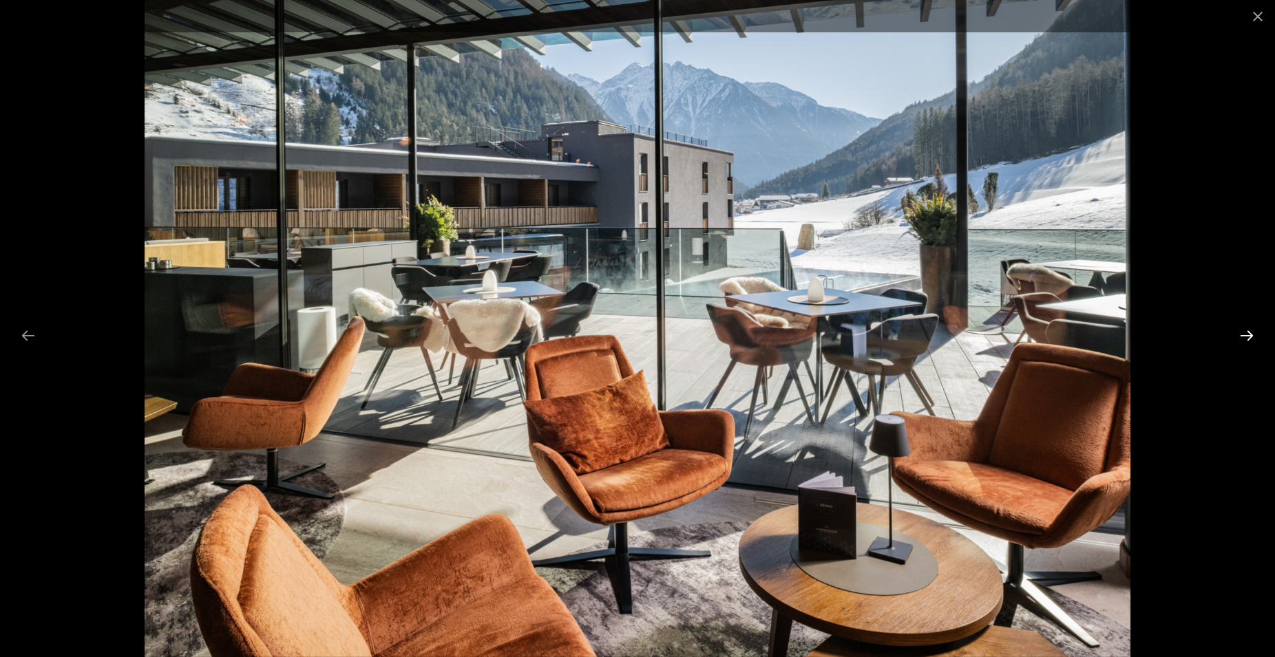
click at [1247, 335] on button "Next slide" at bounding box center [1246, 335] width 29 height 27
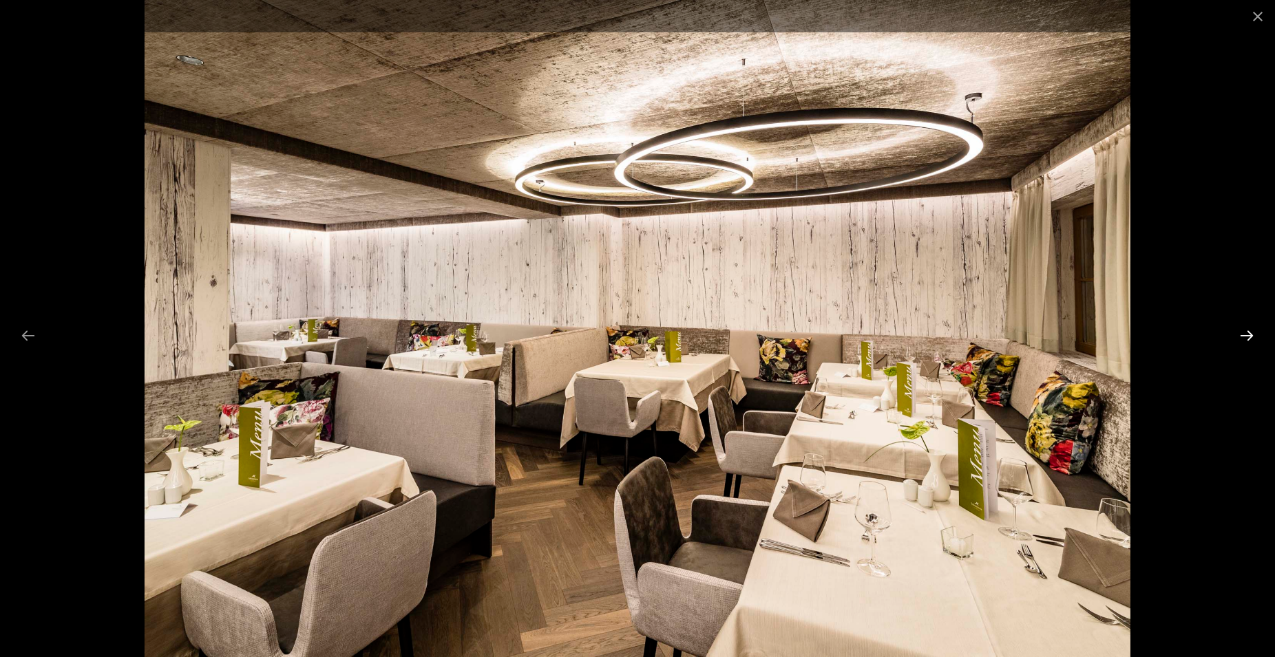
click at [1247, 335] on button "Next slide" at bounding box center [1246, 335] width 29 height 27
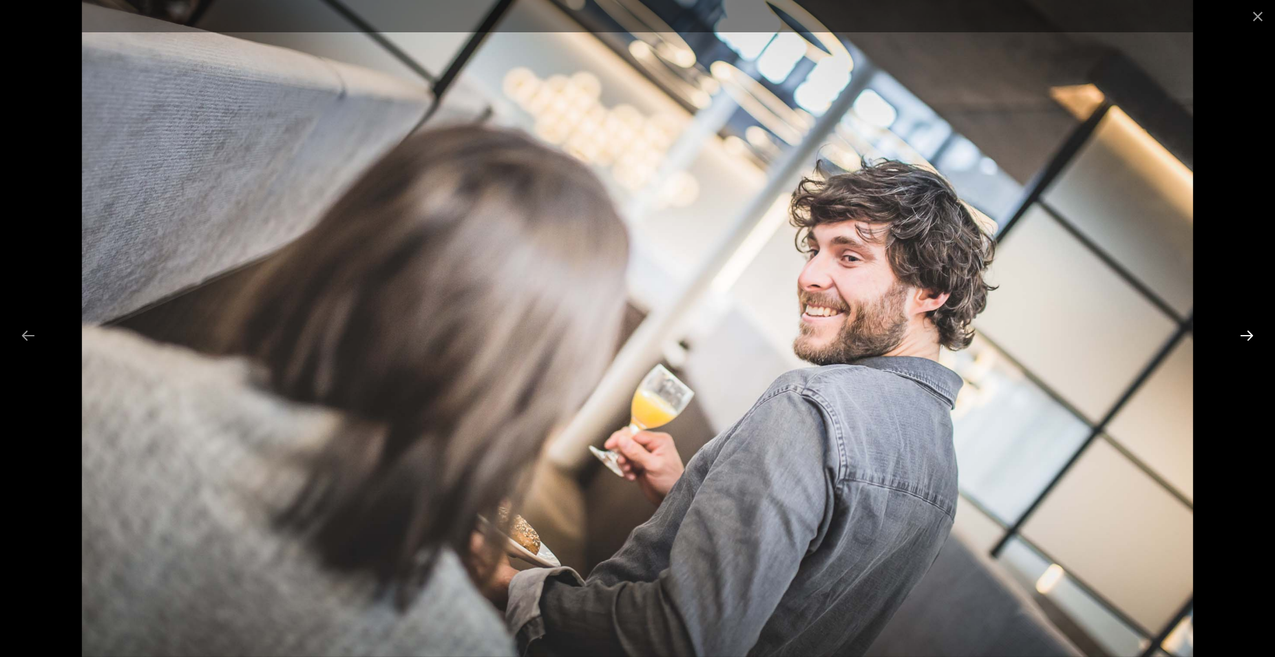
click at [1247, 335] on button "Next slide" at bounding box center [1246, 335] width 29 height 27
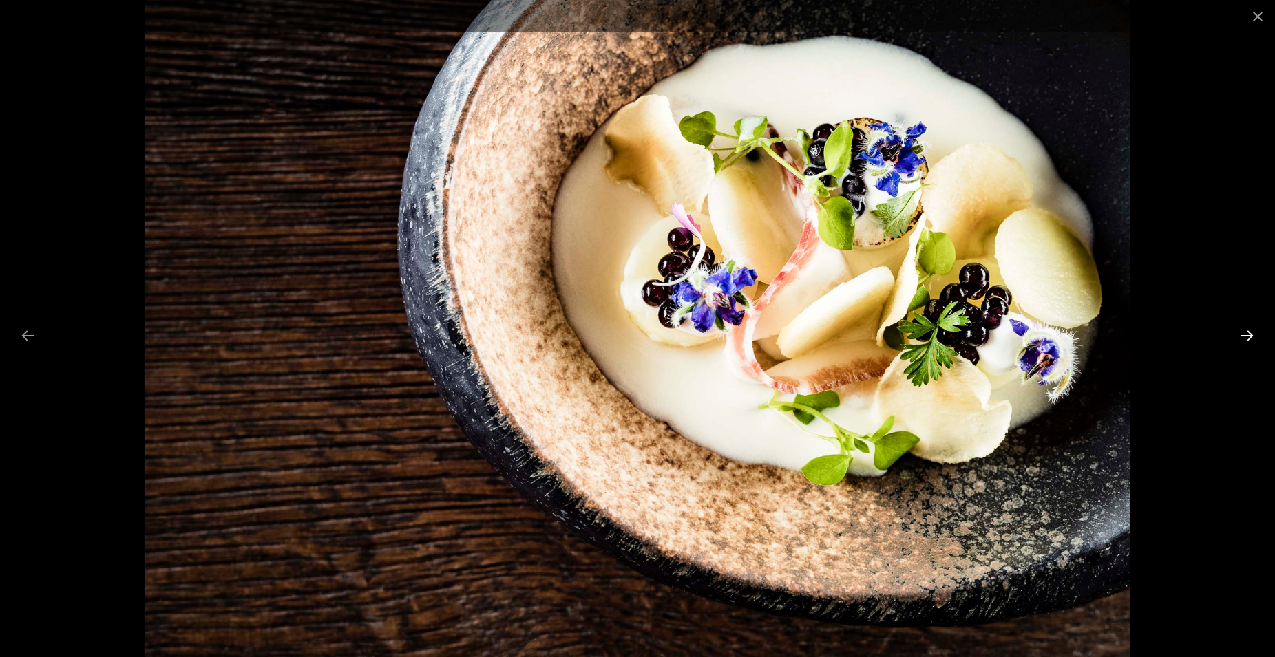
click at [1247, 335] on button "Next slide" at bounding box center [1246, 335] width 29 height 27
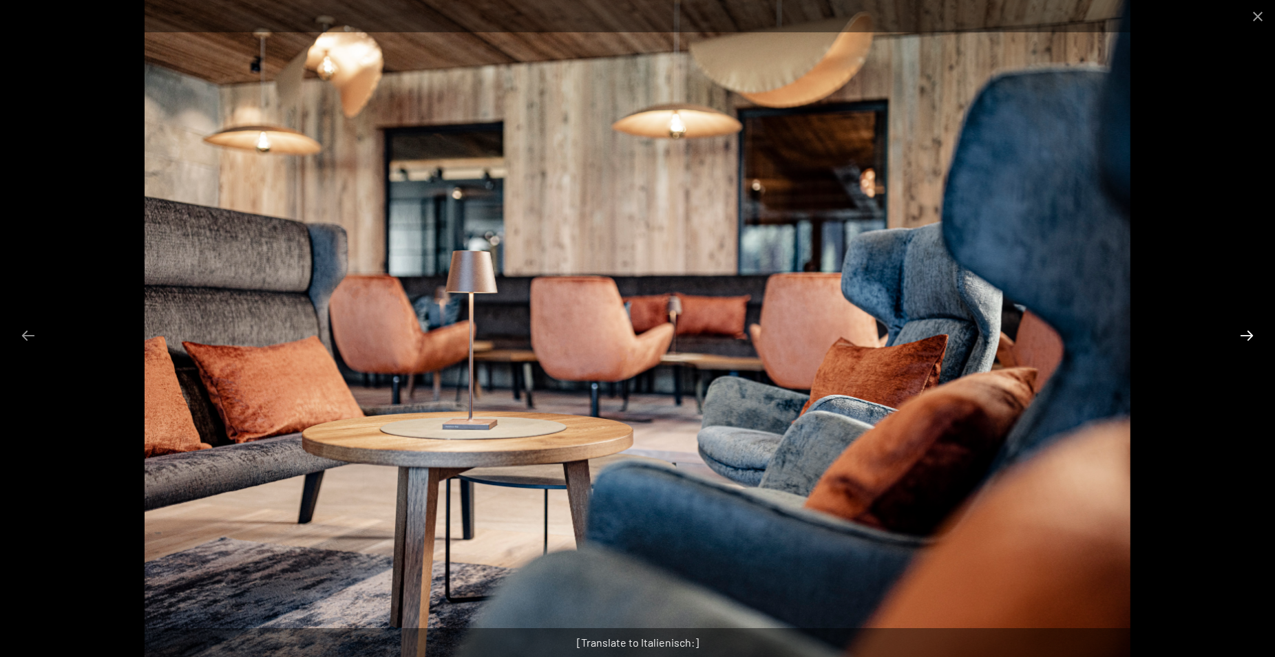
click at [1247, 335] on button "Next slide" at bounding box center [1246, 335] width 29 height 27
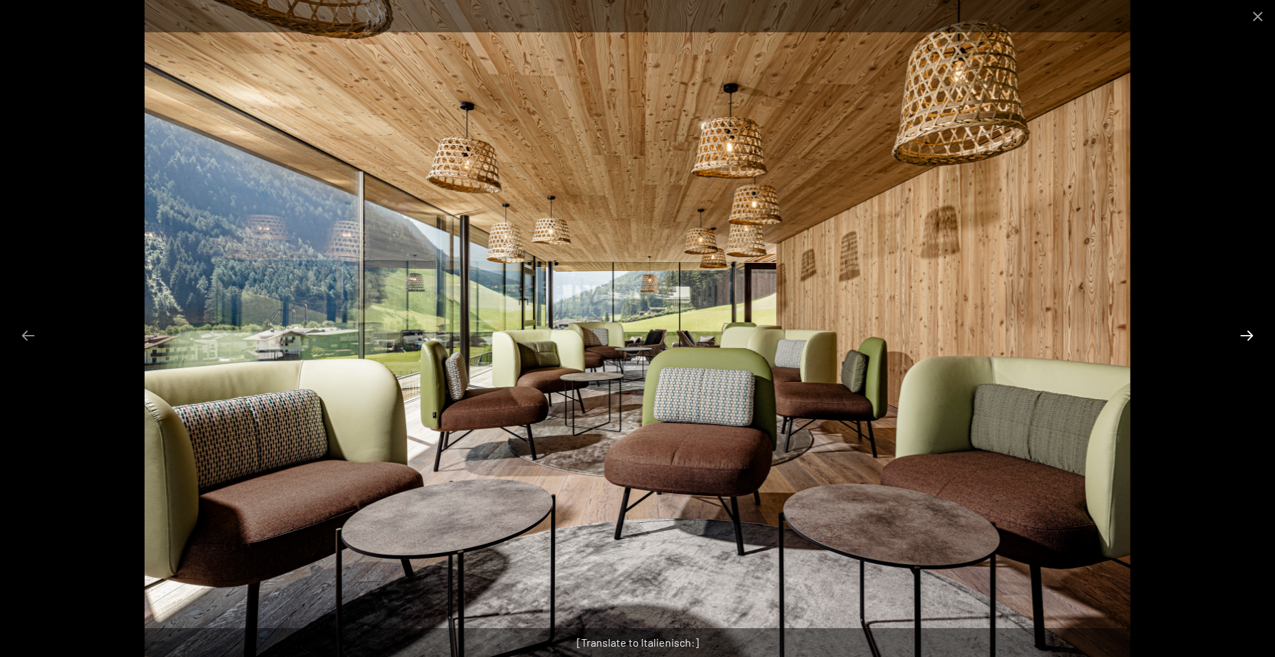
click at [1247, 335] on button "Next slide" at bounding box center [1246, 335] width 29 height 27
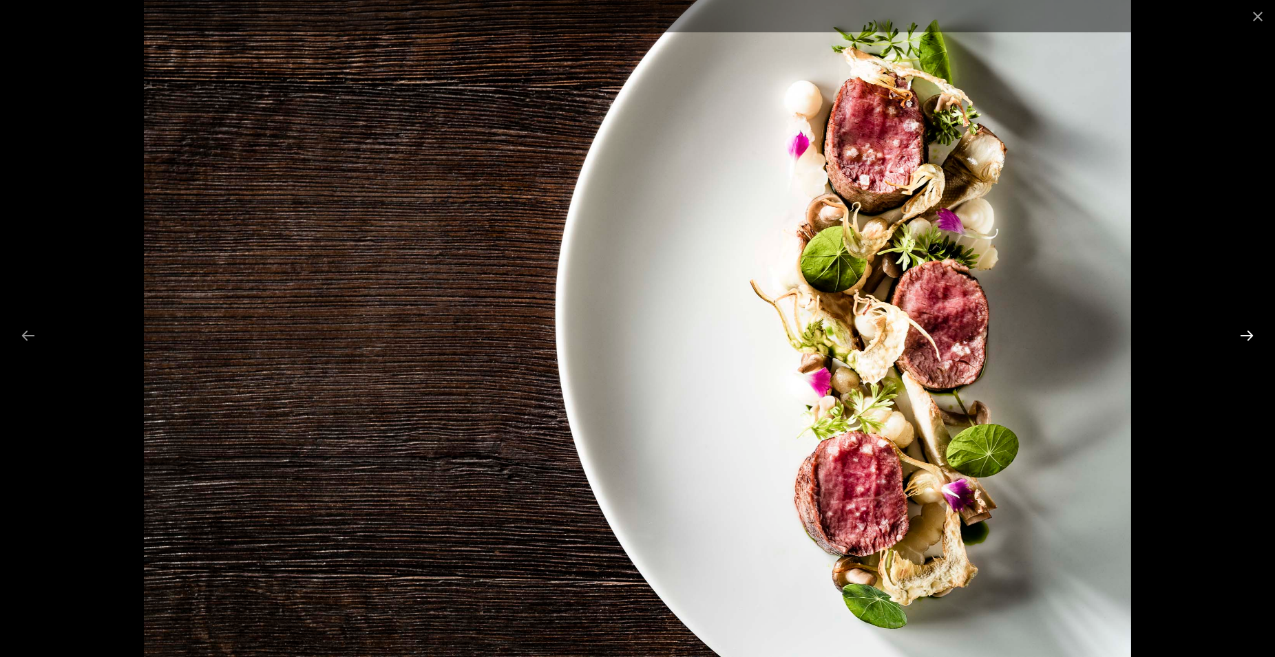
click at [1247, 335] on button "Next slide" at bounding box center [1246, 335] width 29 height 27
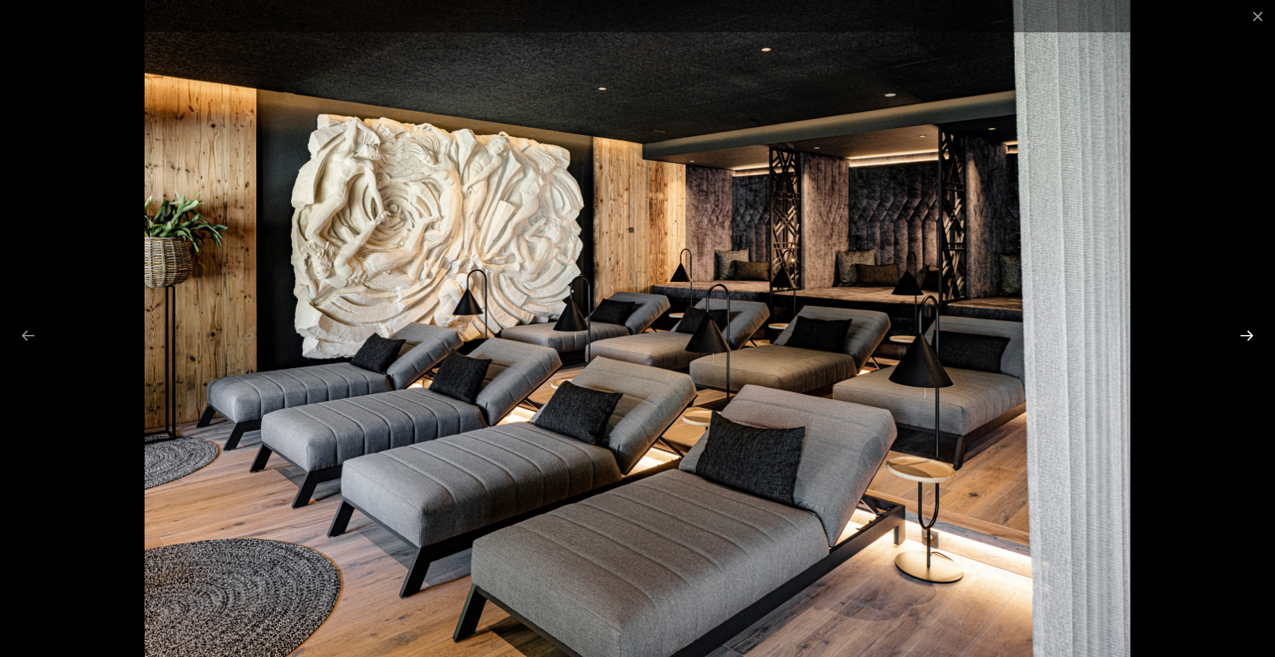
click at [1247, 337] on button "Next slide" at bounding box center [1246, 335] width 29 height 27
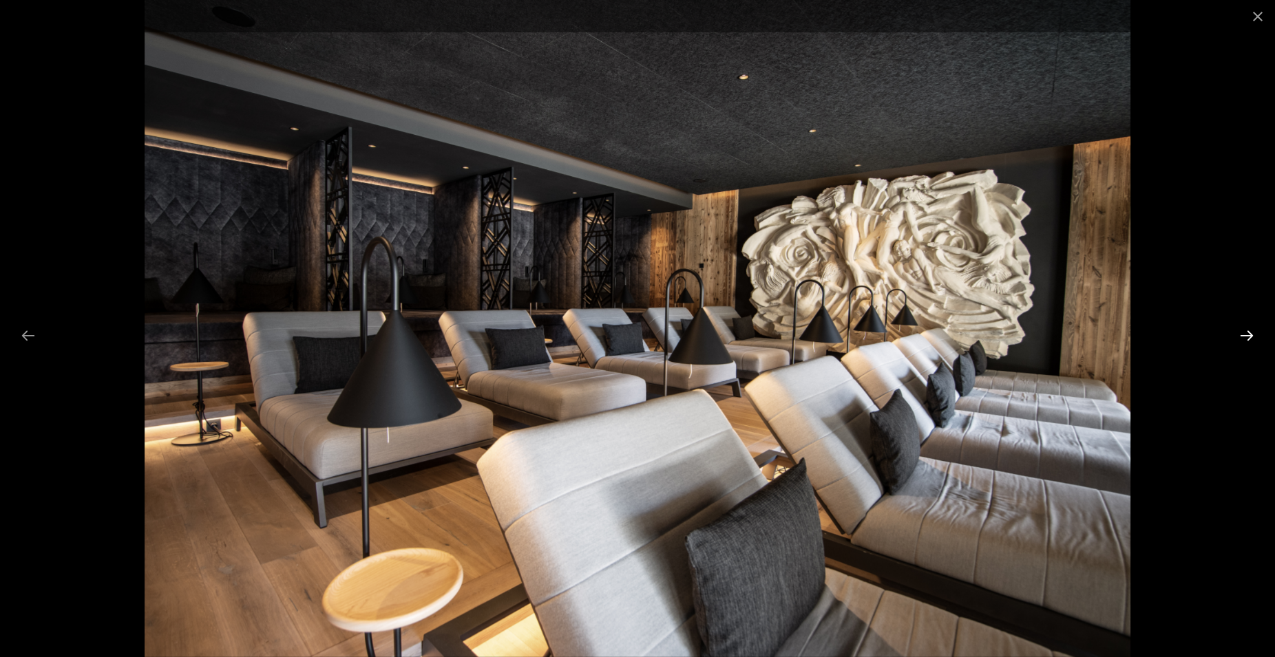
click at [1236, 336] on button "Next slide" at bounding box center [1246, 335] width 29 height 27
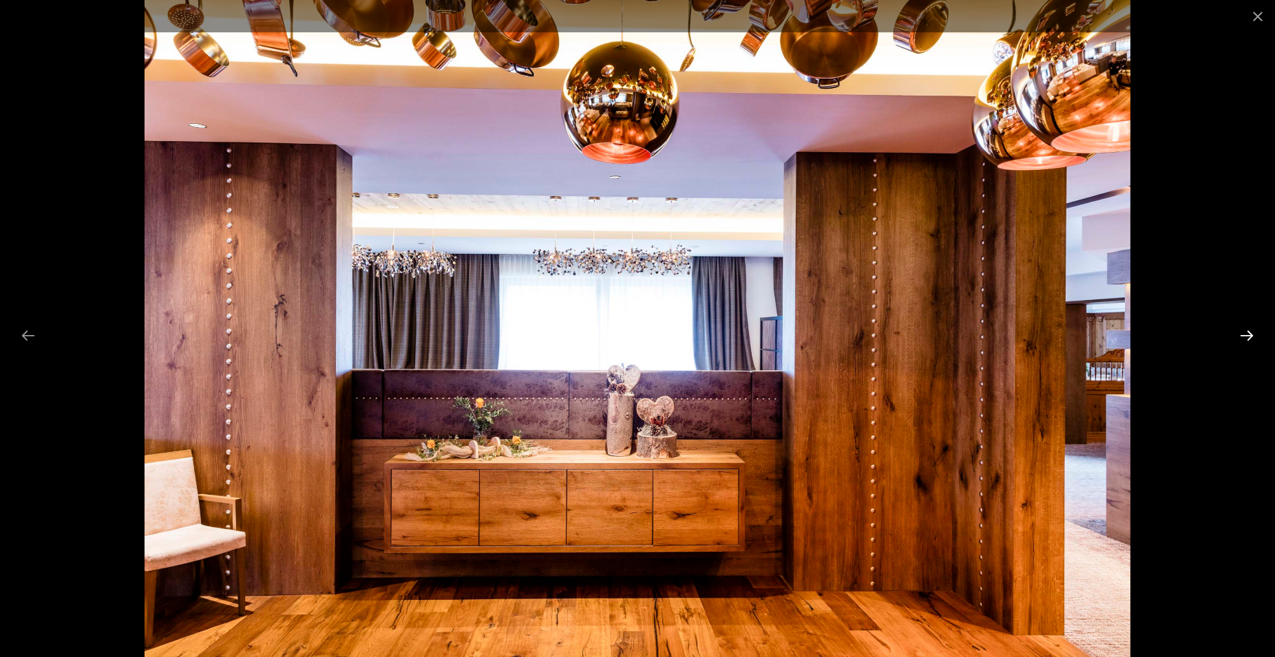
click at [1236, 336] on button "Next slide" at bounding box center [1246, 335] width 29 height 27
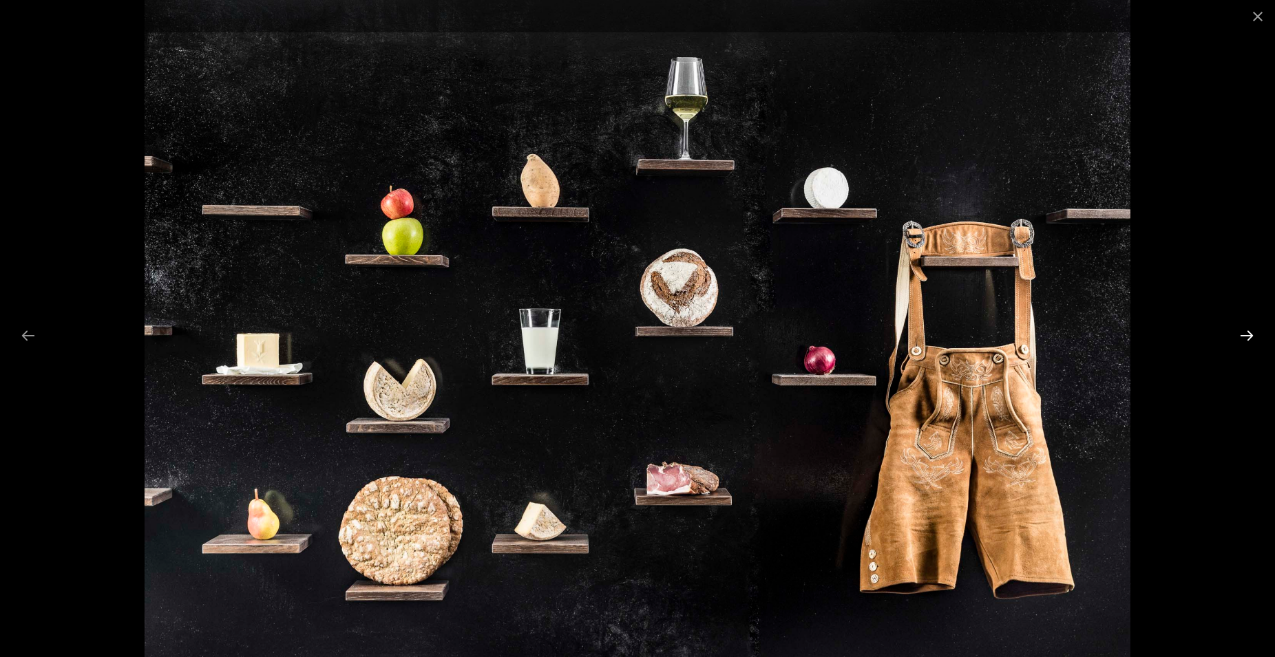
click at [1236, 336] on button "Next slide" at bounding box center [1246, 335] width 29 height 27
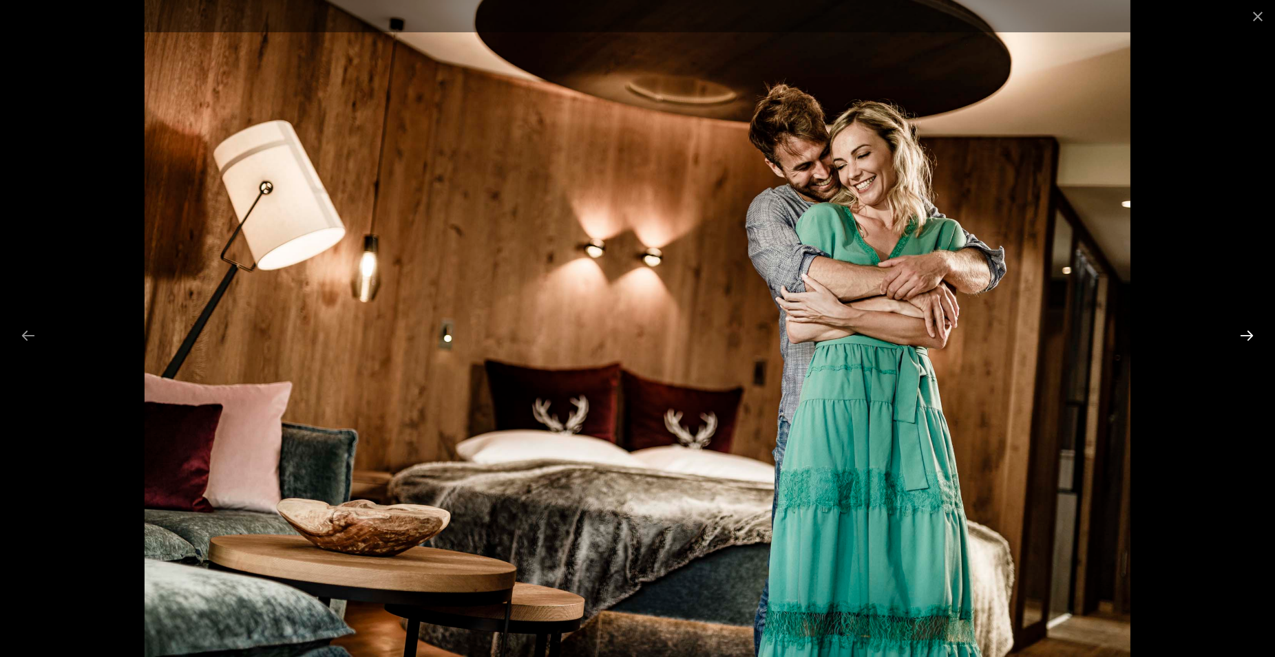
click at [1239, 333] on button "Next slide" at bounding box center [1246, 335] width 29 height 27
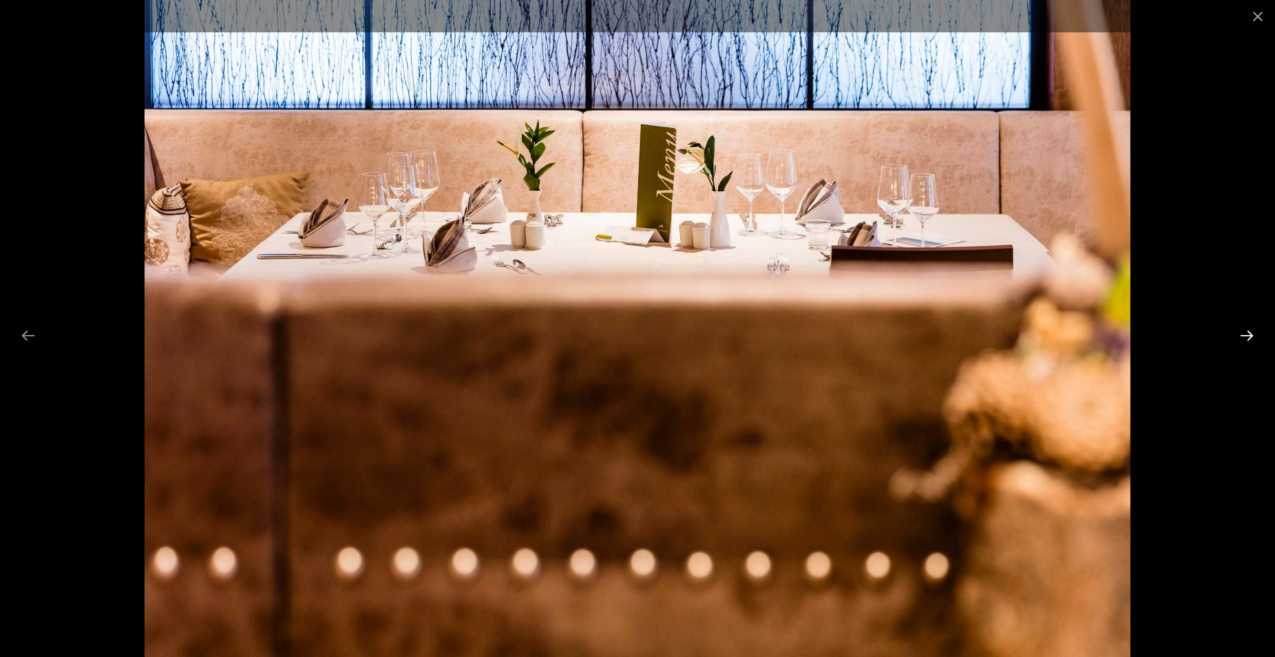
click at [1239, 333] on button "Next slide" at bounding box center [1246, 335] width 29 height 27
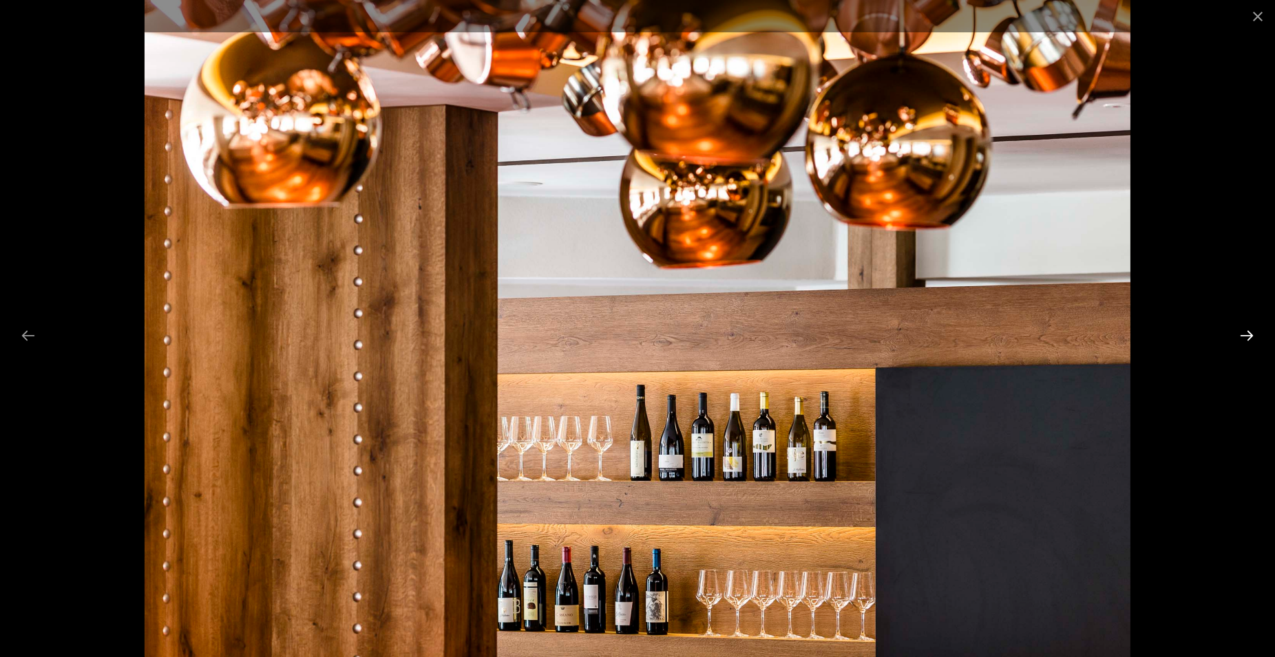
click at [1239, 333] on button "Next slide" at bounding box center [1246, 335] width 29 height 27
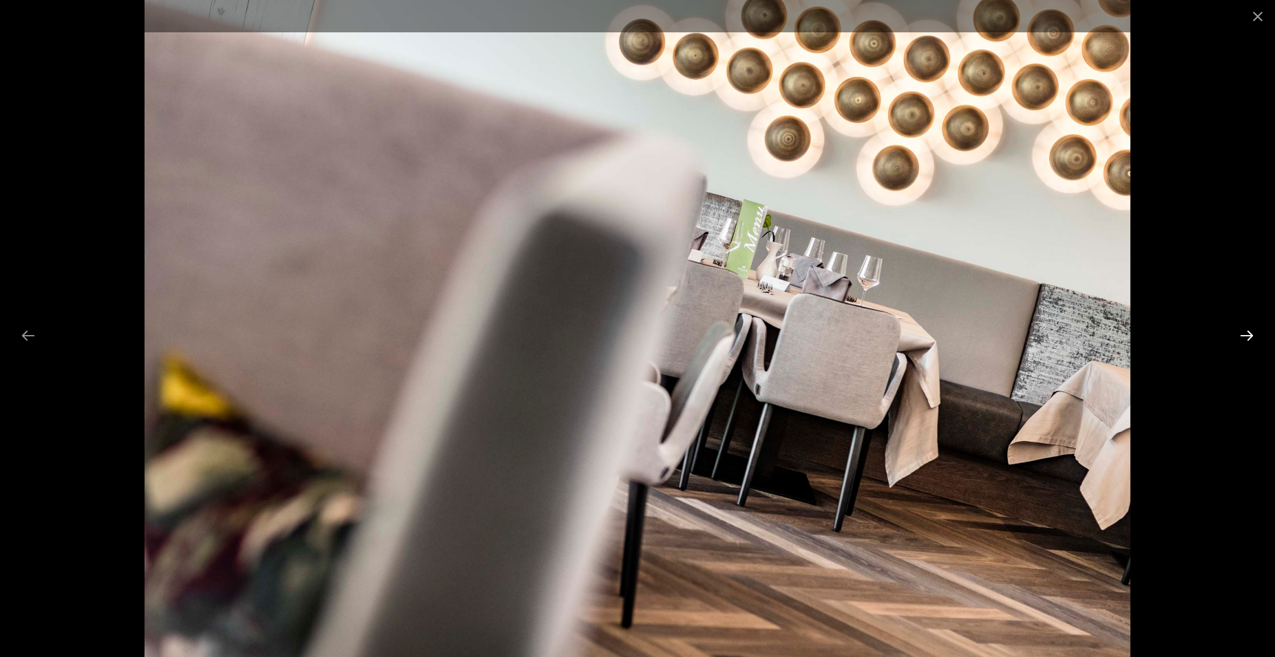
click at [1239, 333] on button "Next slide" at bounding box center [1246, 335] width 29 height 27
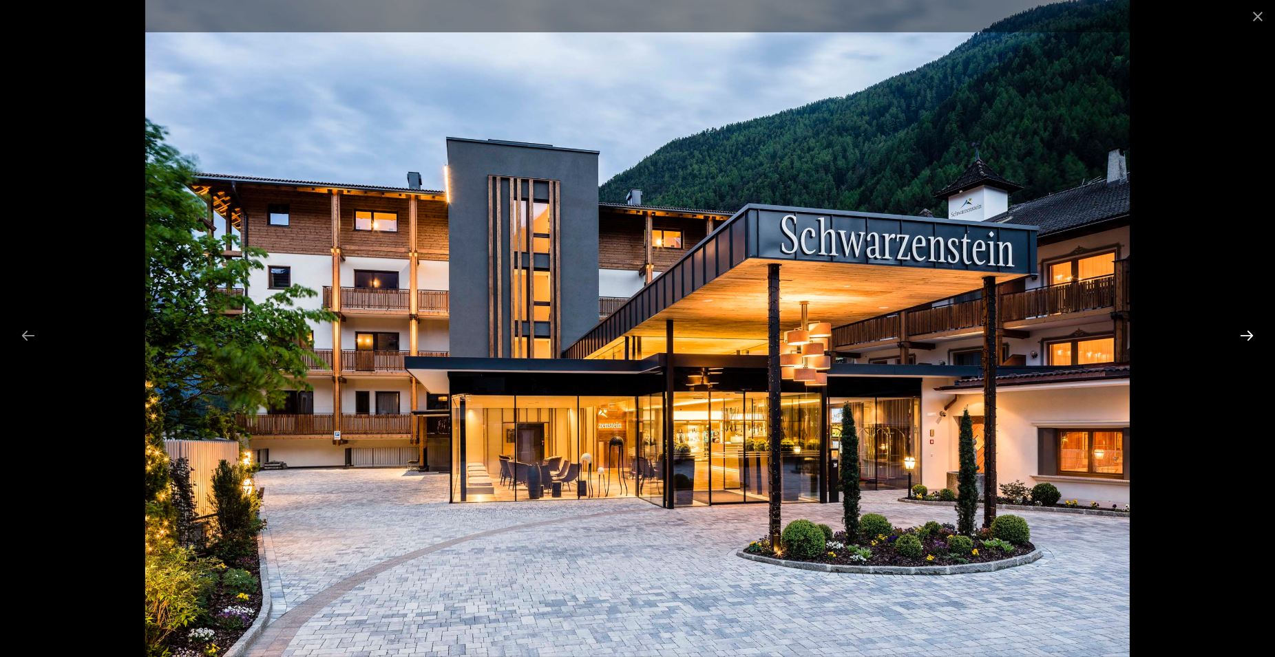
click at [1240, 333] on button "Next slide" at bounding box center [1246, 335] width 29 height 27
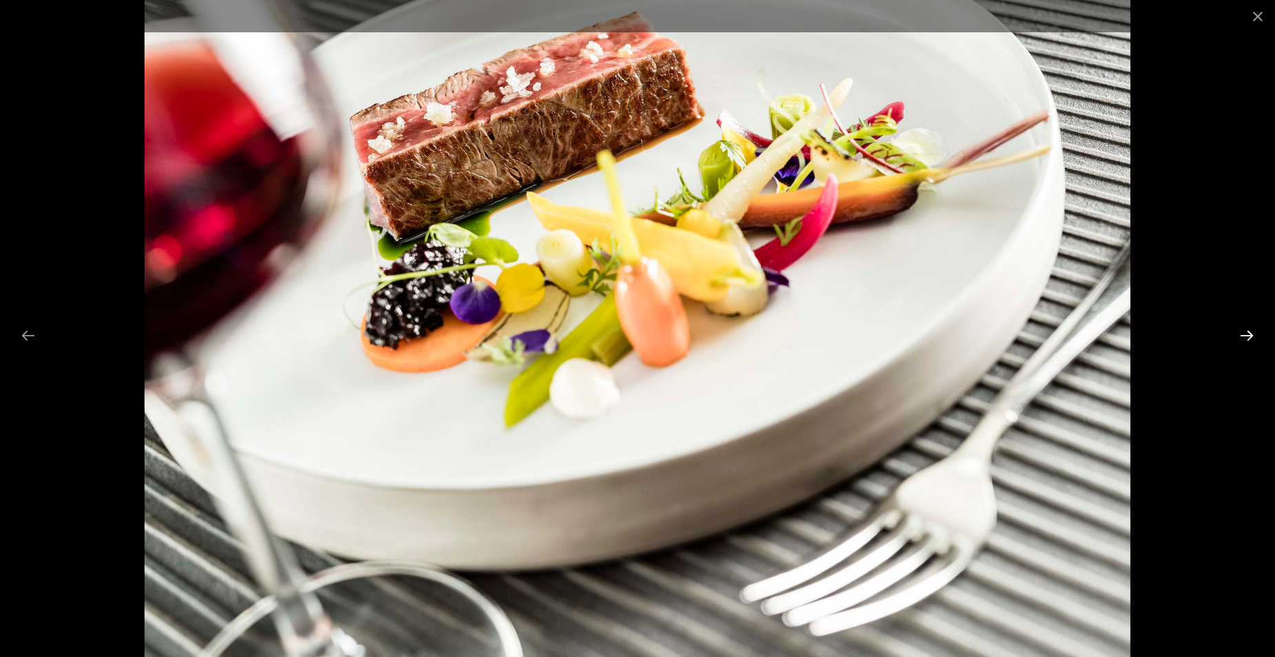
click at [1240, 333] on button "Next slide" at bounding box center [1246, 335] width 29 height 27
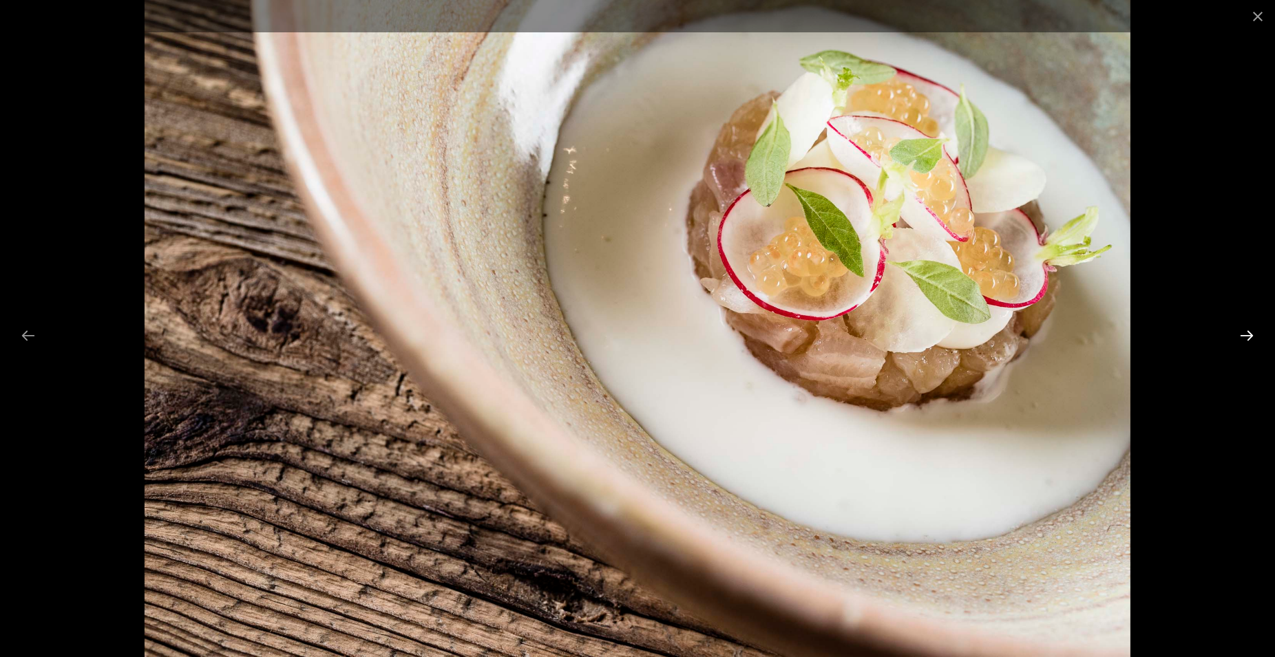
click at [1251, 333] on button "Next slide" at bounding box center [1246, 335] width 29 height 27
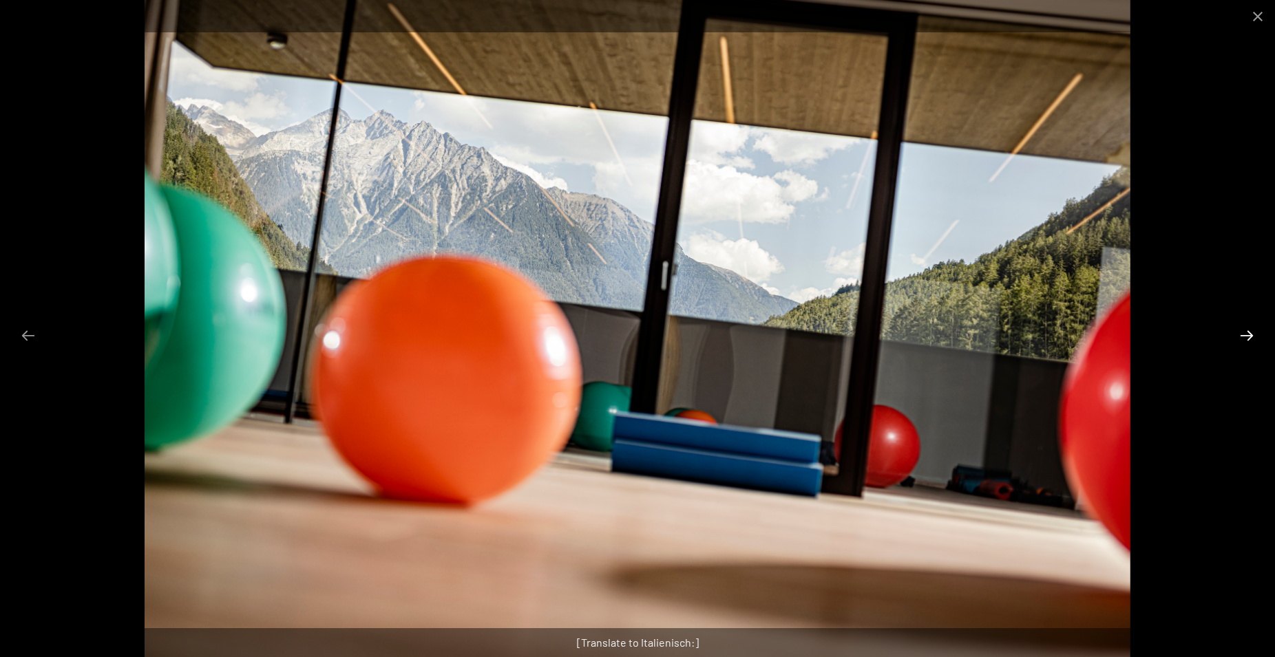
click at [1251, 333] on button "Next slide" at bounding box center [1246, 335] width 29 height 27
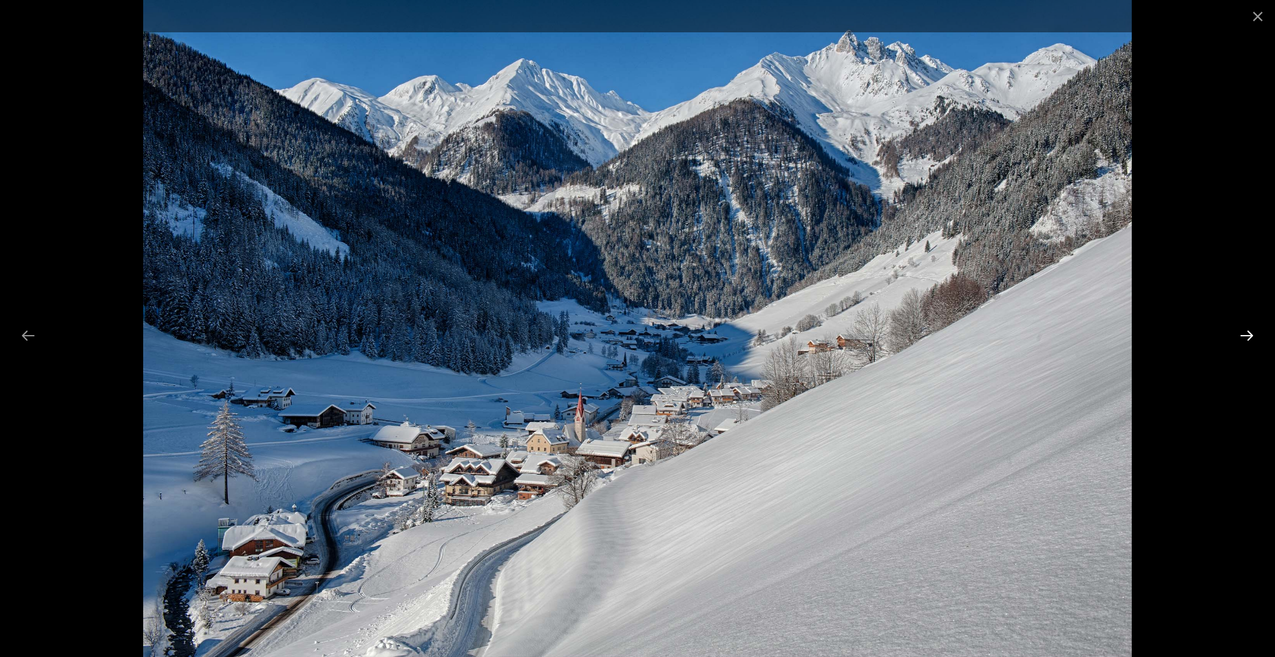
click at [1249, 339] on button "Next slide" at bounding box center [1246, 335] width 29 height 27
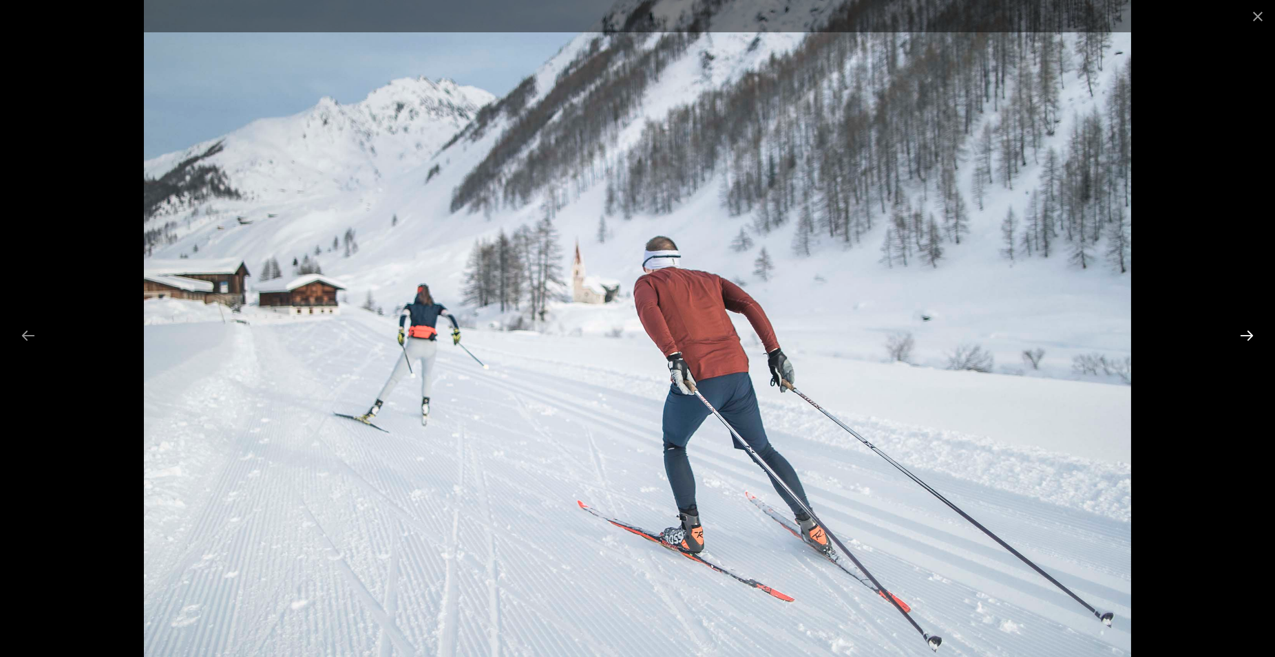
click at [1249, 339] on button "Next slide" at bounding box center [1246, 335] width 29 height 27
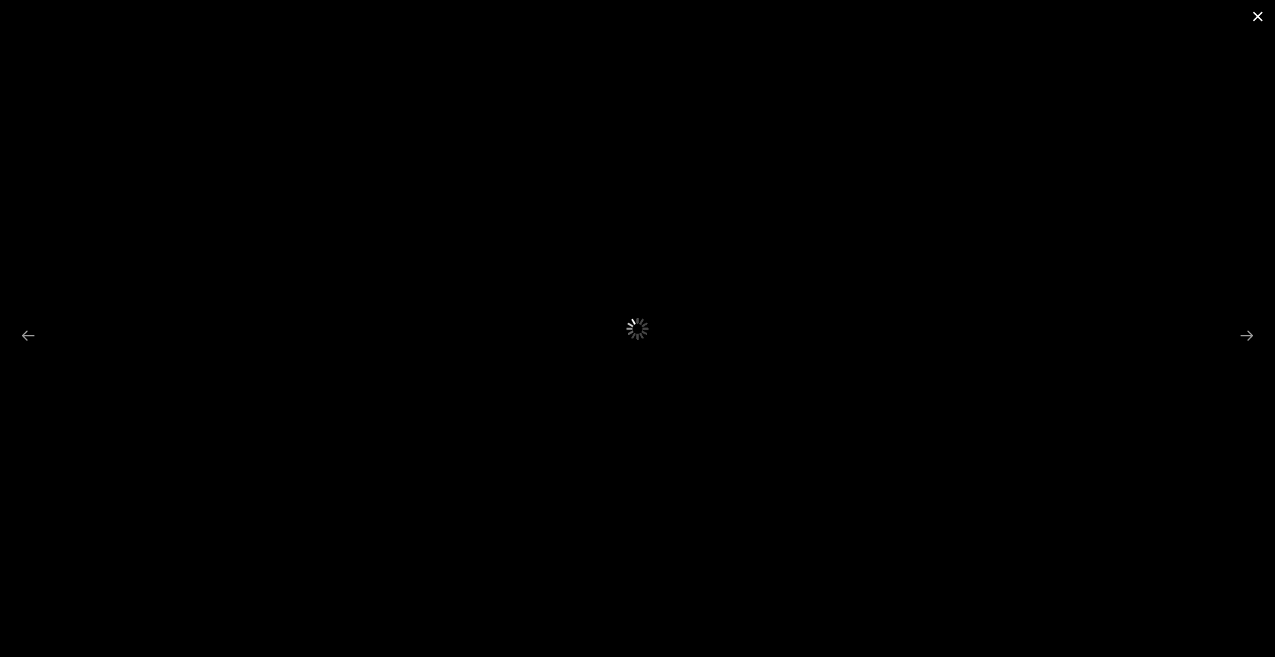
click at [1256, 15] on button "Close gallery" at bounding box center [1257, 16] width 34 height 32
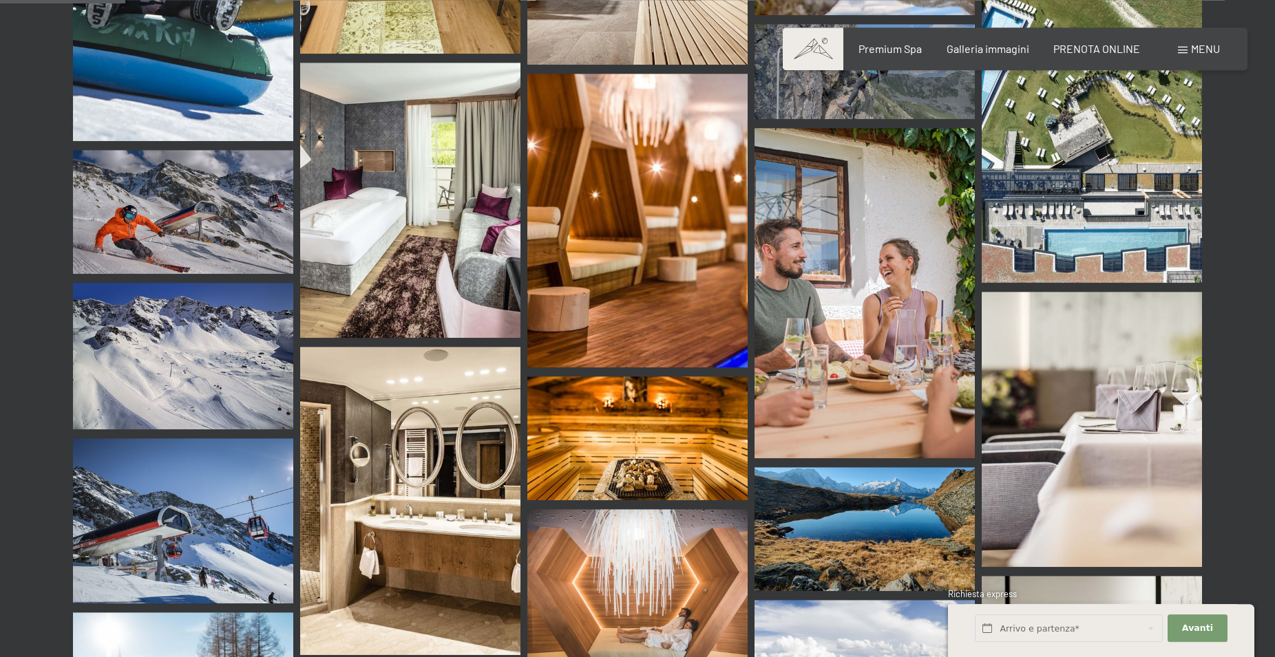
scroll to position [1685, 0]
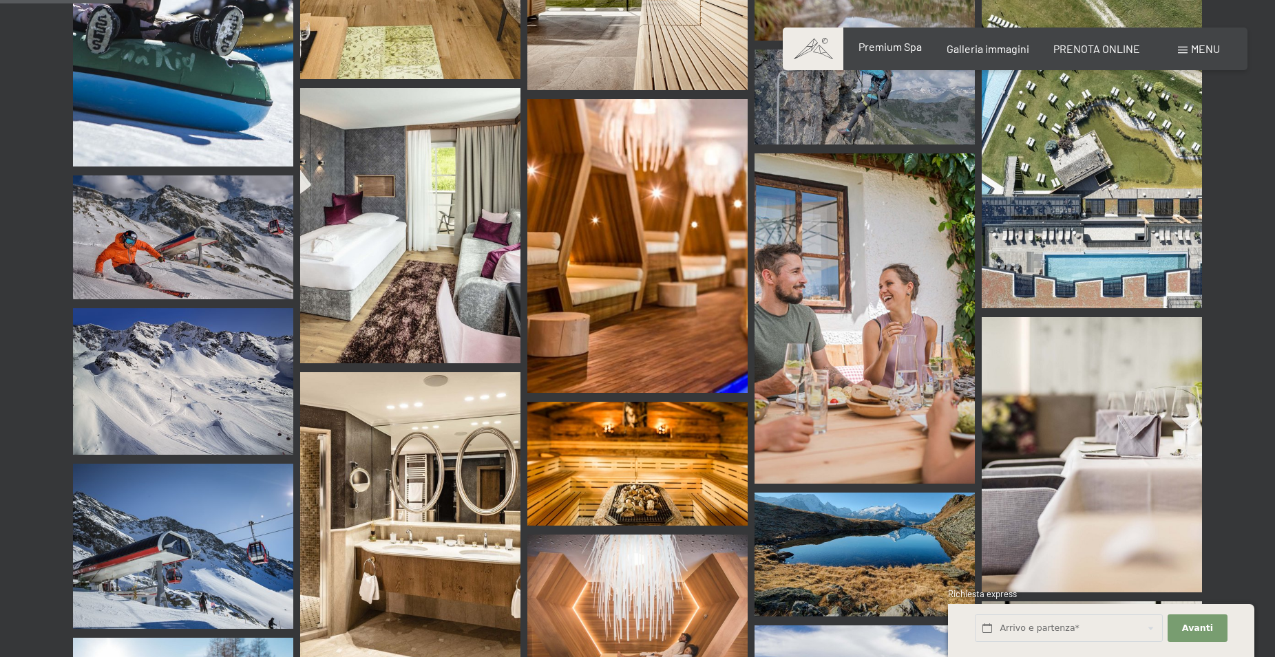
click at [909, 50] on span "Premium Spa" at bounding box center [889, 46] width 63 height 13
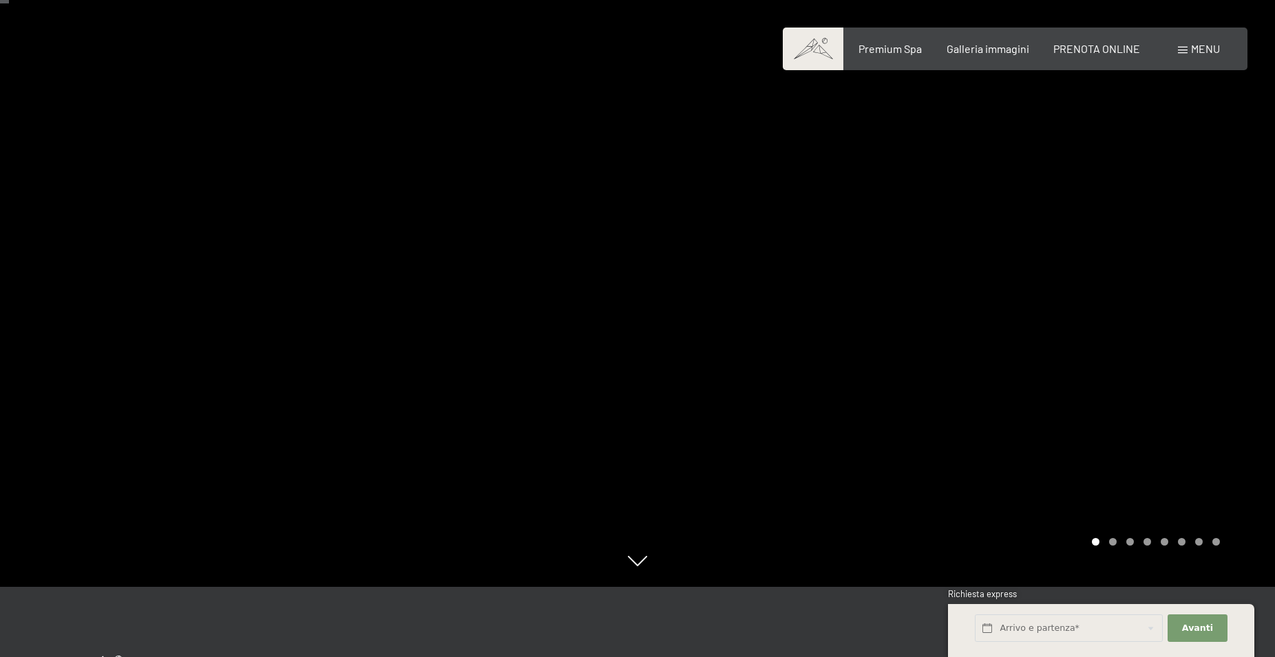
scroll to position [70, 0]
